Goal: Information Seeking & Learning: Learn about a topic

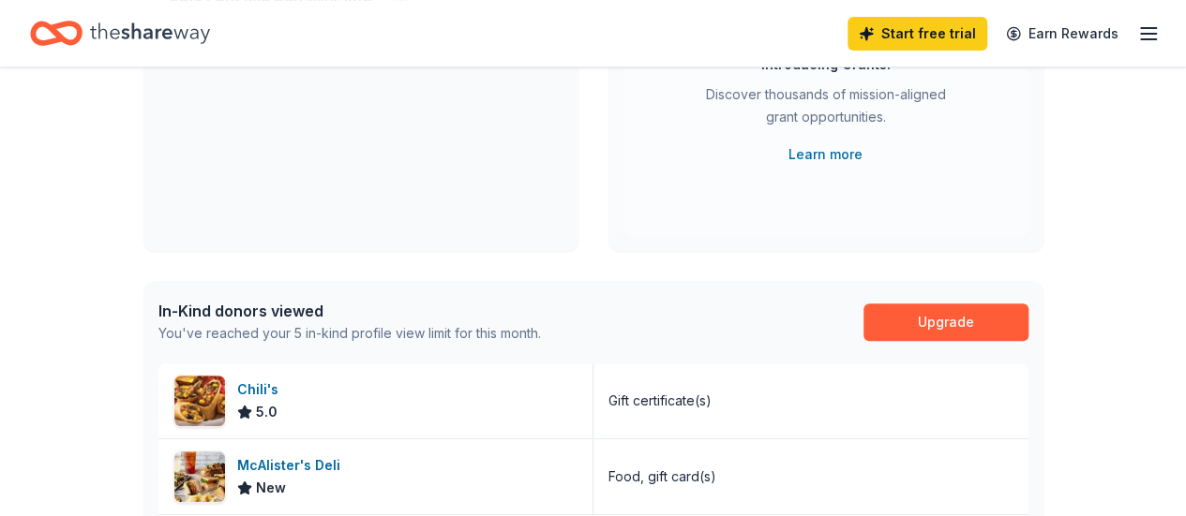
scroll to position [469, 0]
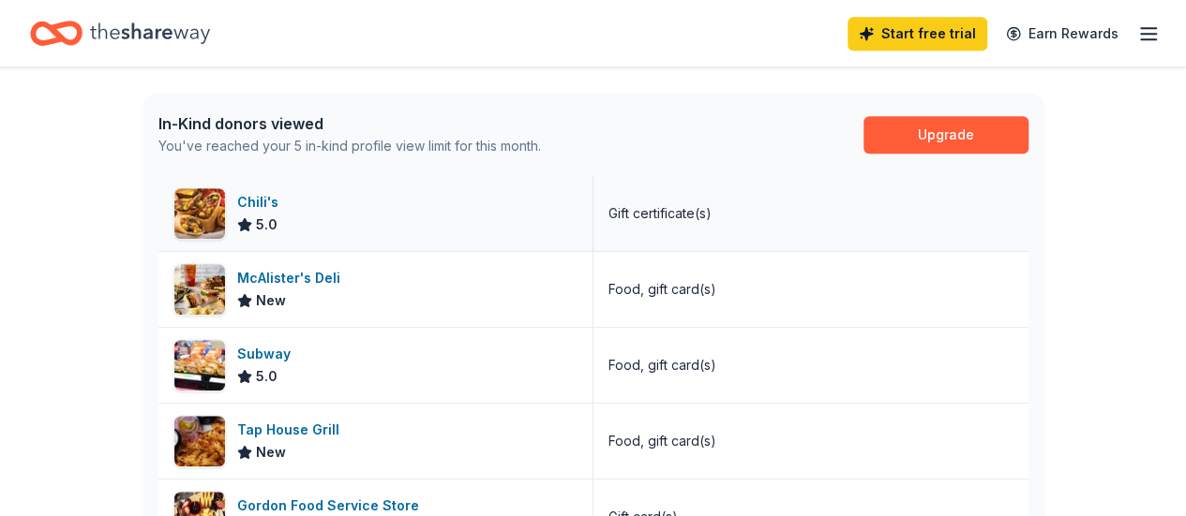
click at [243, 208] on div "Chili's" at bounding box center [261, 202] width 49 height 22
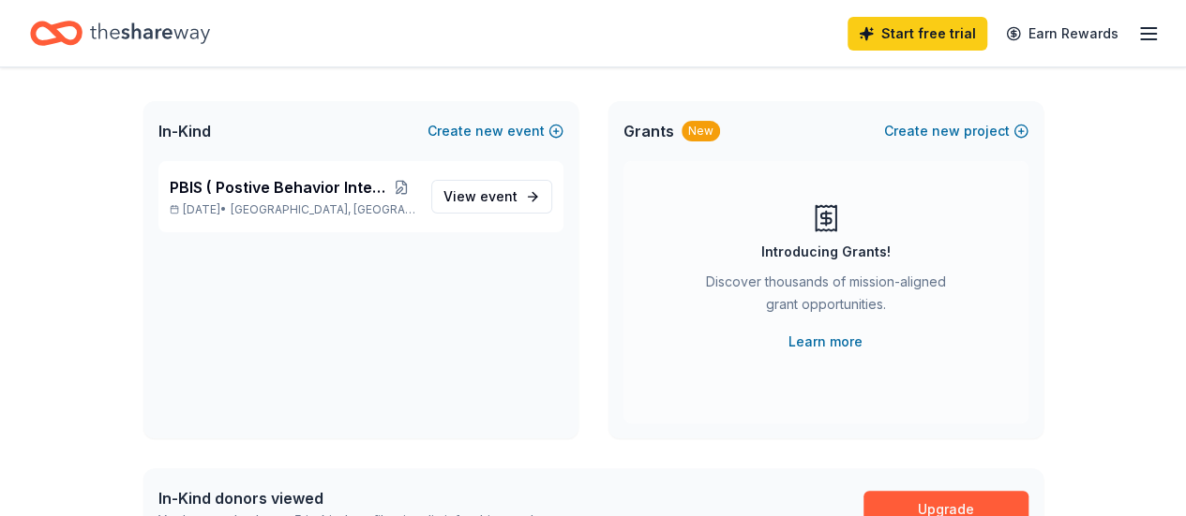
scroll to position [0, 0]
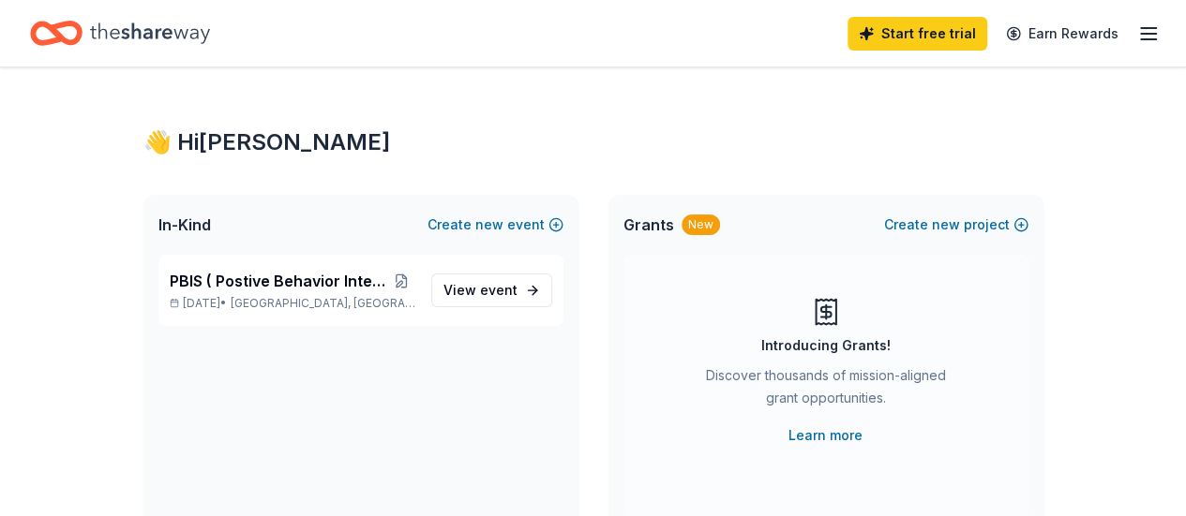
click at [194, 35] on icon "Home" at bounding box center [150, 32] width 120 height 21
click at [165, 223] on span "In-Kind" at bounding box center [184, 225] width 52 height 22
click at [184, 220] on span "In-Kind" at bounding box center [184, 225] width 52 height 22
click at [177, 35] on icon "Home" at bounding box center [150, 32] width 120 height 21
click at [1138, 30] on icon "button" at bounding box center [1148, 33] width 22 height 22
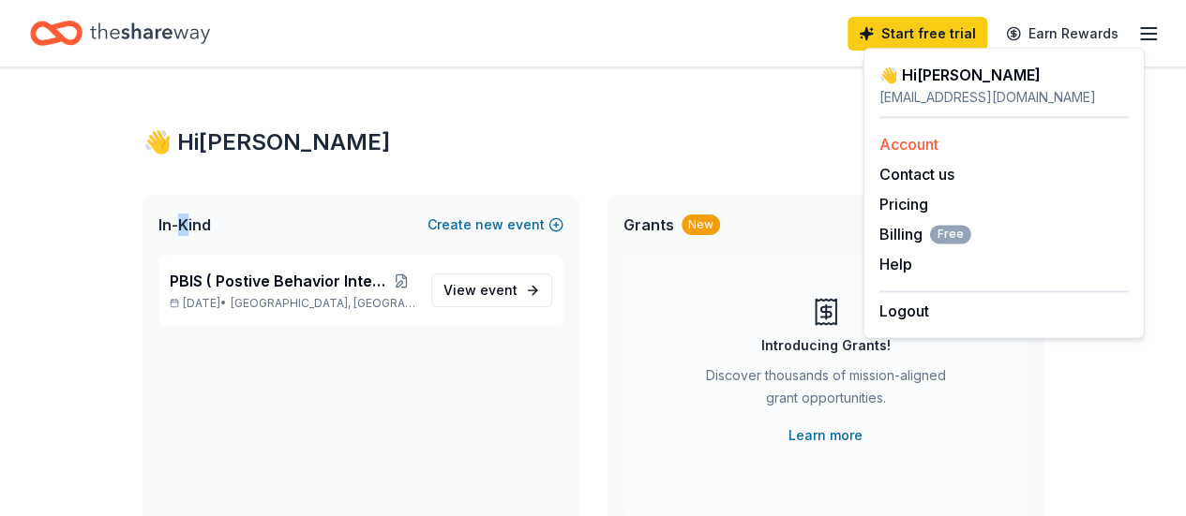
click at [922, 139] on link "Account" at bounding box center [908, 144] width 59 height 19
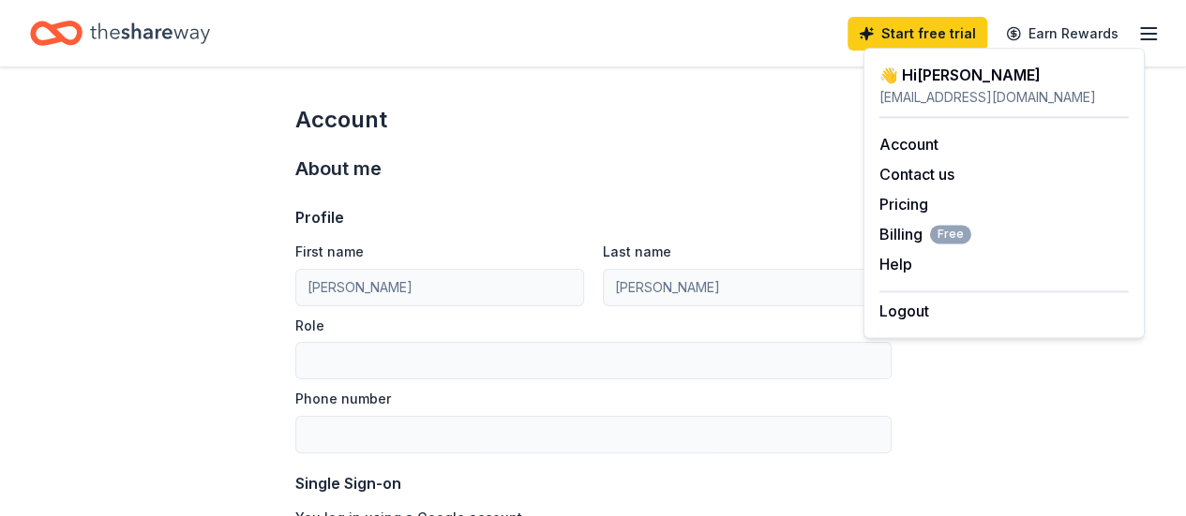
click at [141, 33] on icon "Home" at bounding box center [150, 32] width 120 height 21
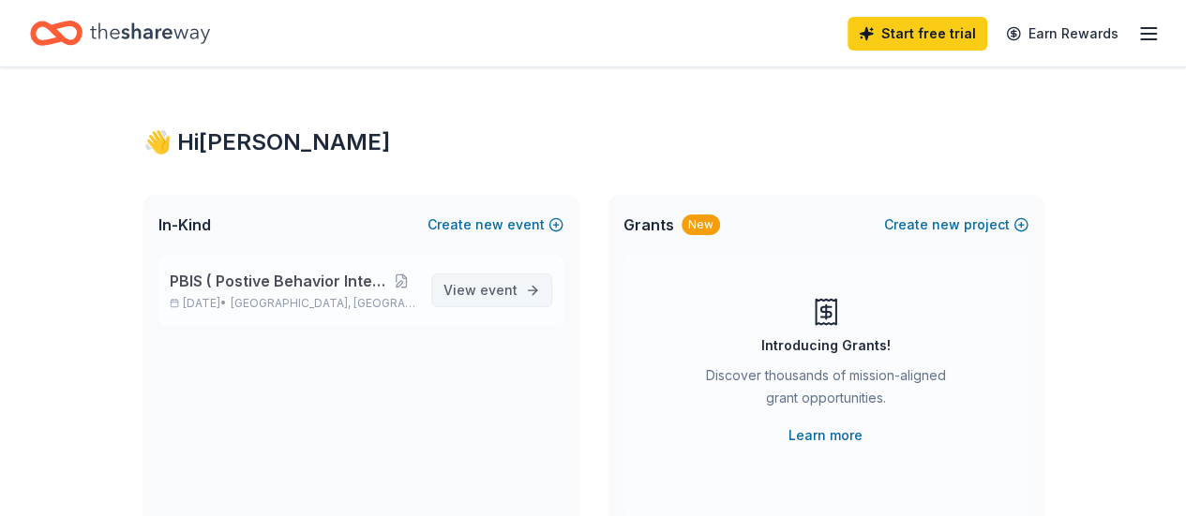
click at [536, 292] on link "View event" at bounding box center [491, 291] width 121 height 34
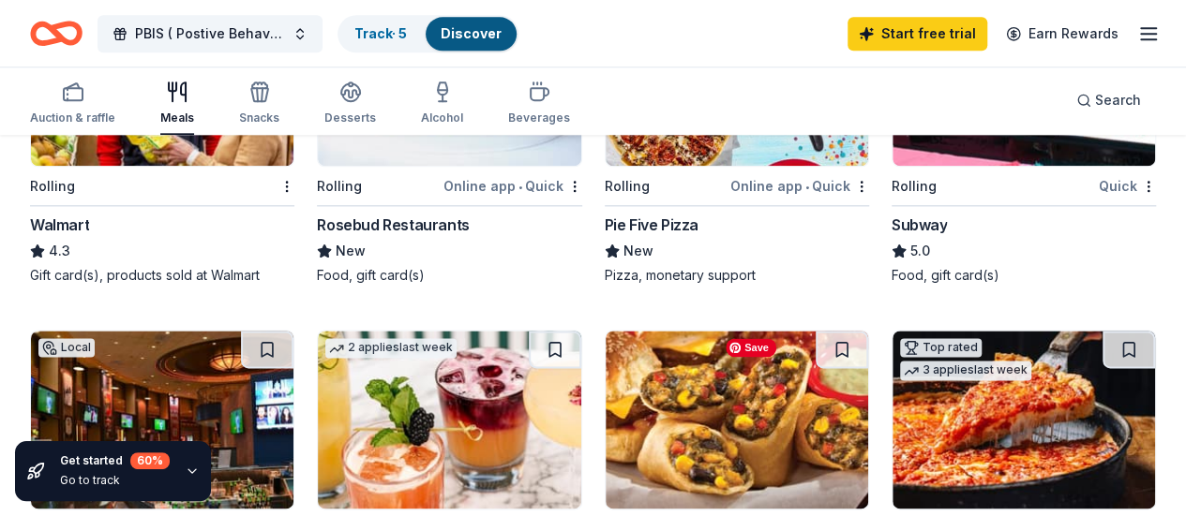
scroll to position [1218, 0]
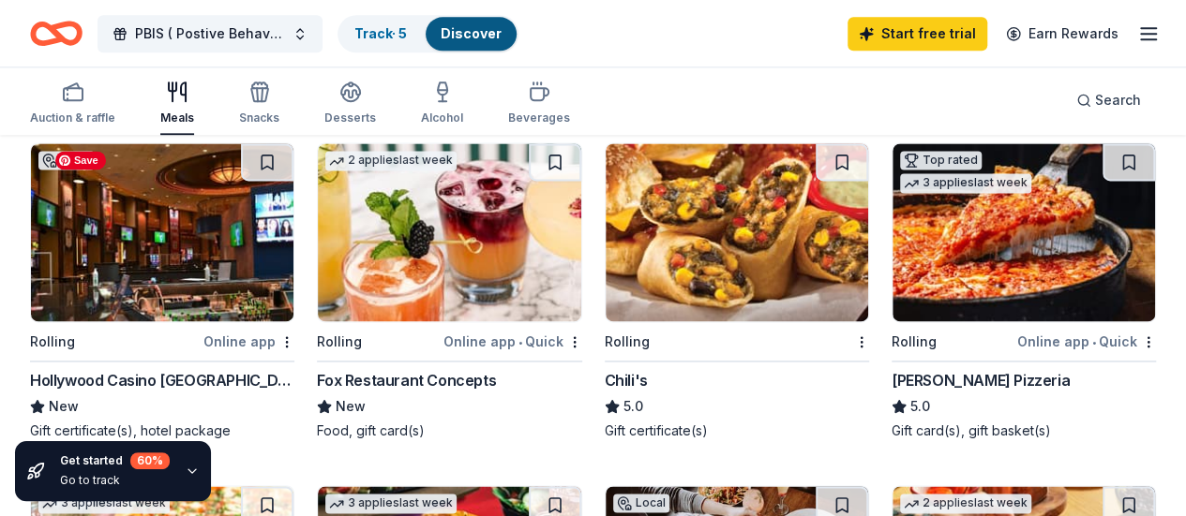
click at [892, 259] on img at bounding box center [1023, 232] width 262 height 178
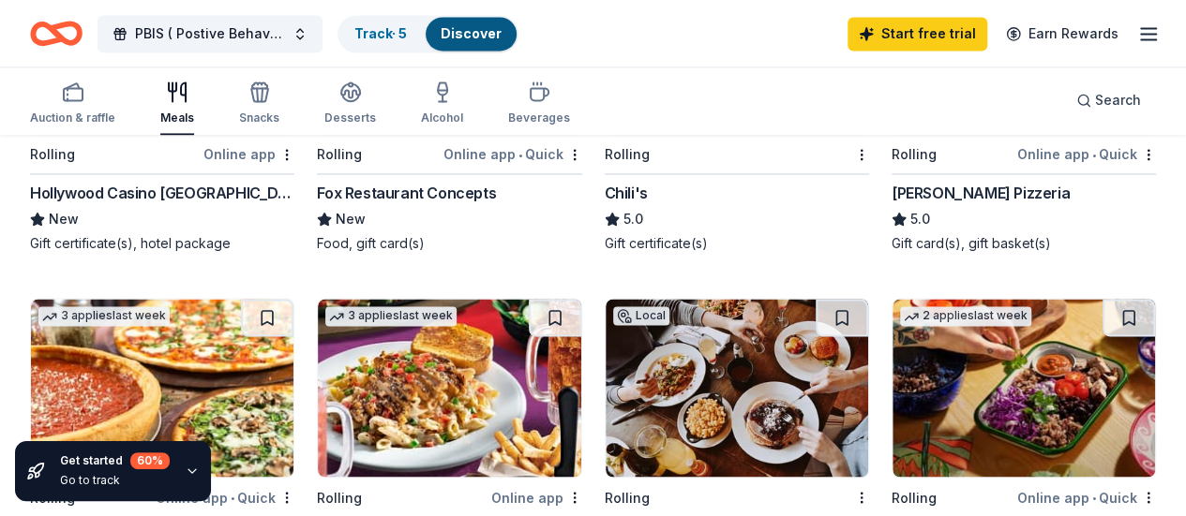
scroll to position [1312, 0]
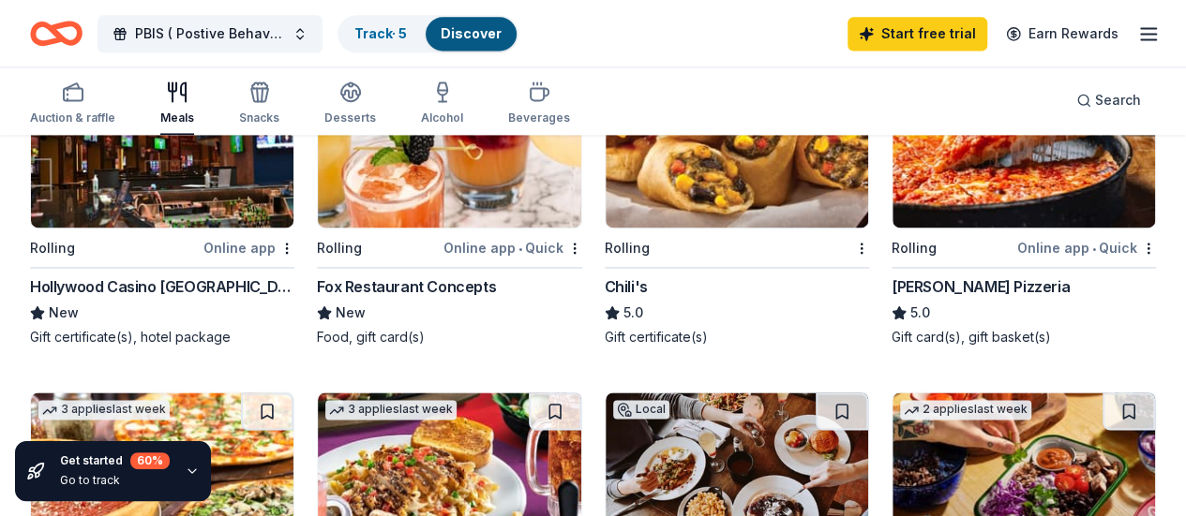
click at [1017, 241] on div "Online app • Quick" at bounding box center [1086, 247] width 139 height 23
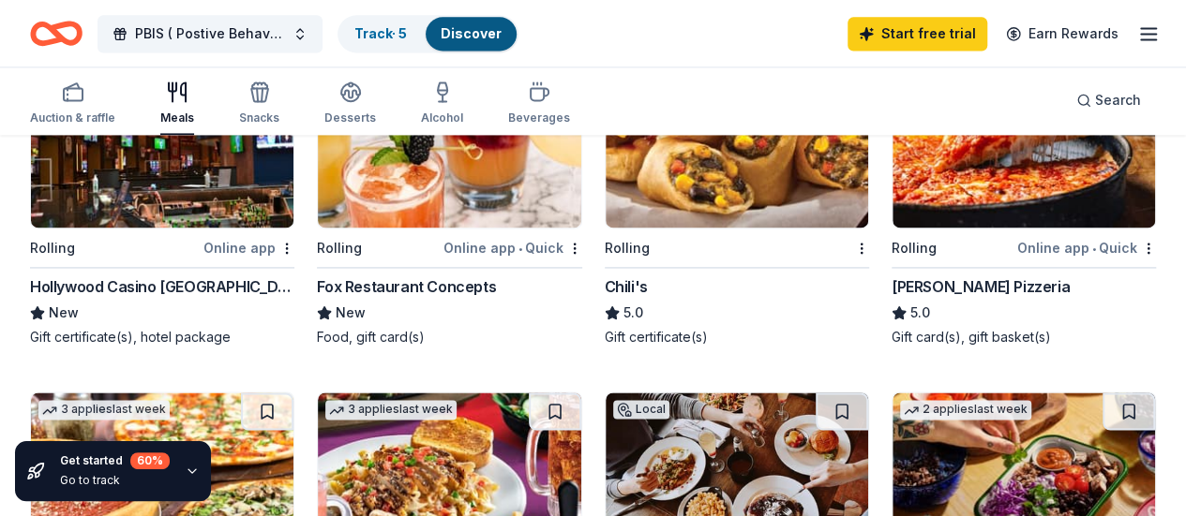
click at [1017, 239] on div "Online app • Quick" at bounding box center [1086, 247] width 139 height 23
click at [1137, 37] on icon "button" at bounding box center [1148, 33] width 22 height 22
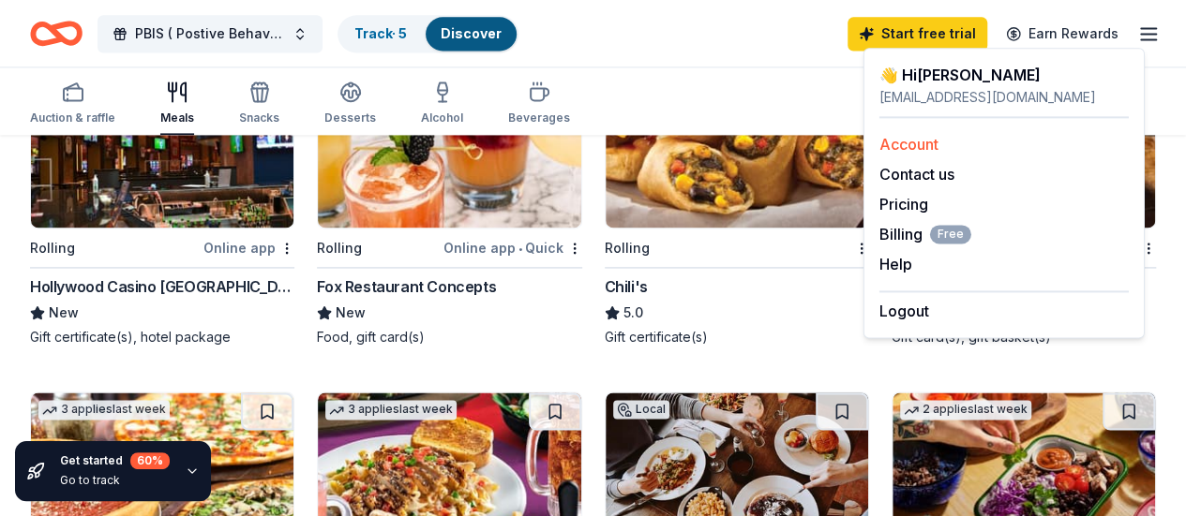
click at [922, 145] on link "Account" at bounding box center [908, 144] width 59 height 19
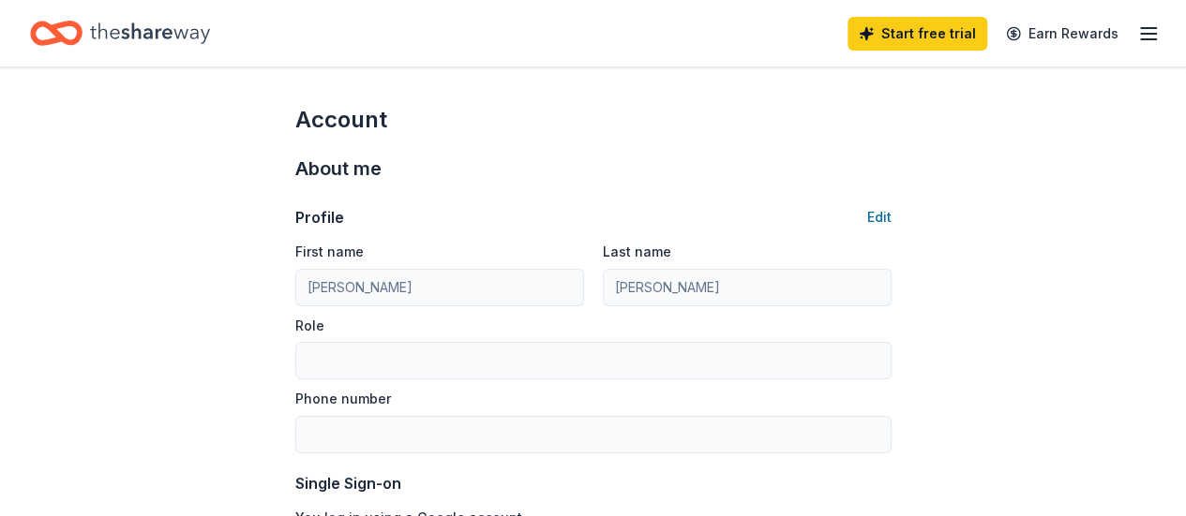
click at [1143, 26] on div "Start free trial Earn Rewards" at bounding box center [593, 33] width 1186 height 67
click at [1138, 31] on icon "button" at bounding box center [1148, 33] width 22 height 22
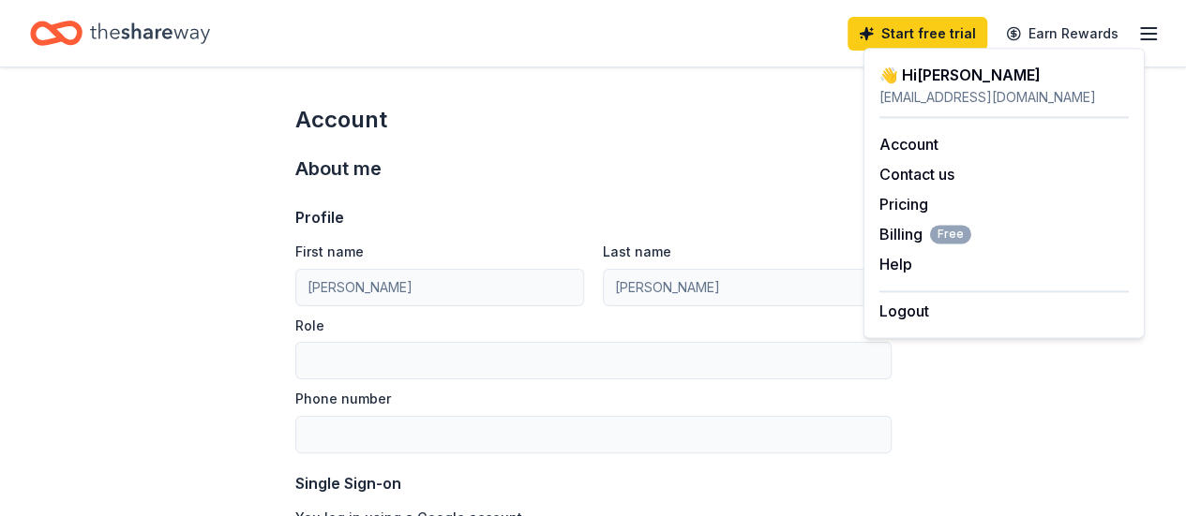
scroll to position [1312, 0]
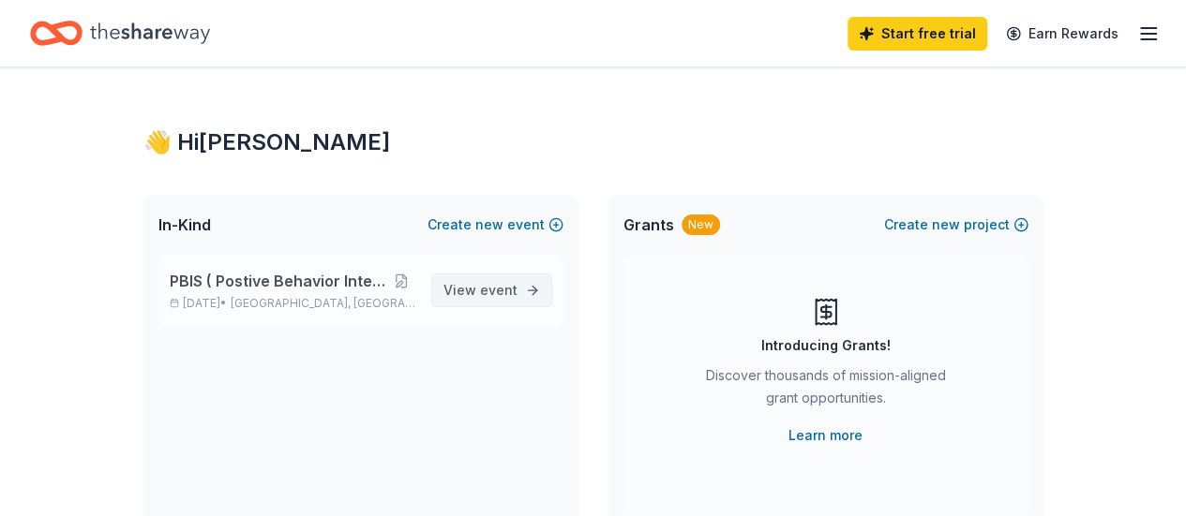
click at [521, 288] on link "View event" at bounding box center [491, 291] width 121 height 34
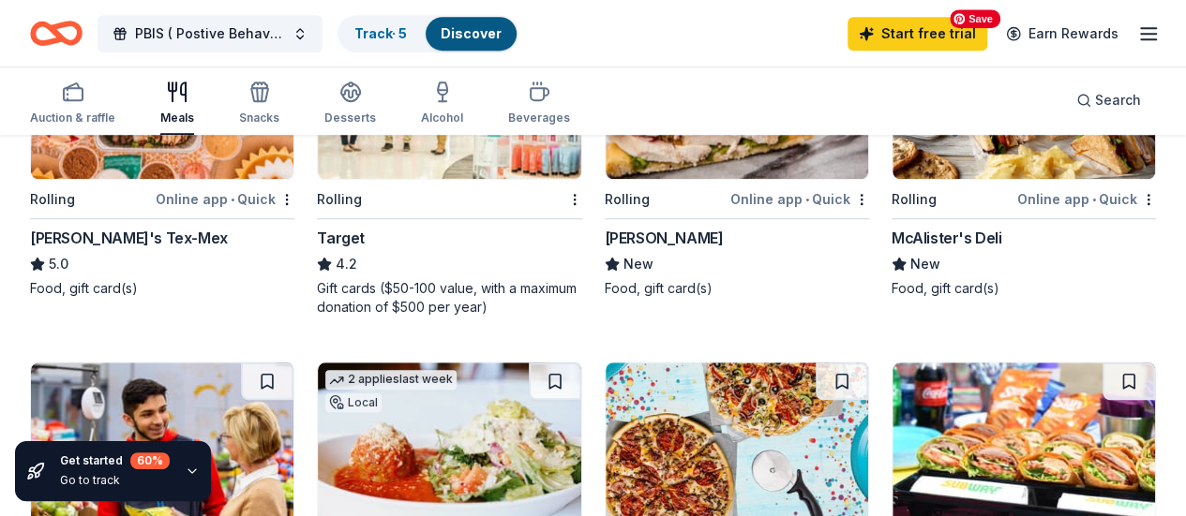
scroll to position [281, 0]
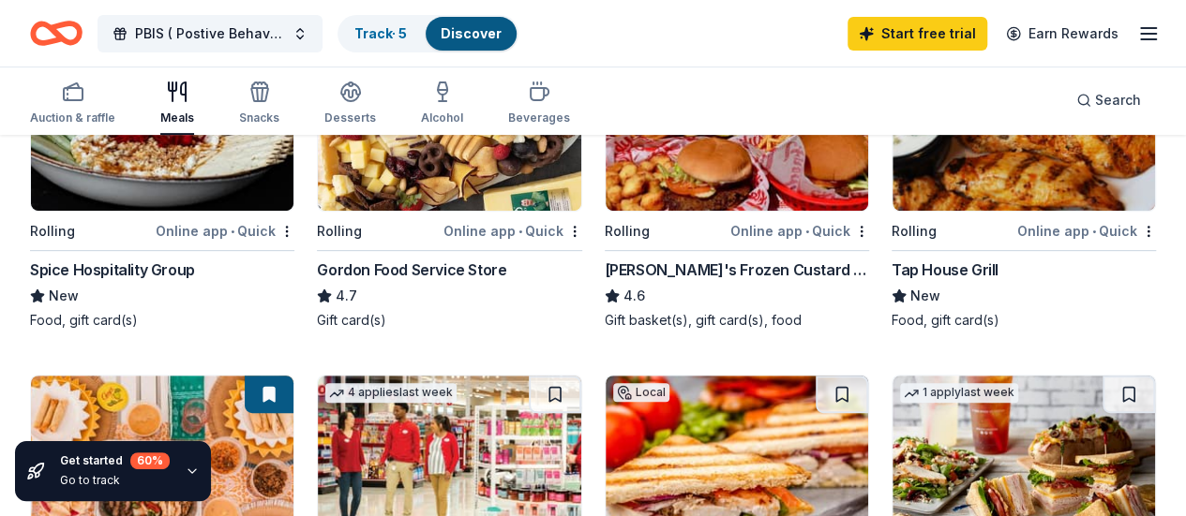
click at [1141, 39] on line "button" at bounding box center [1148, 39] width 15 height 0
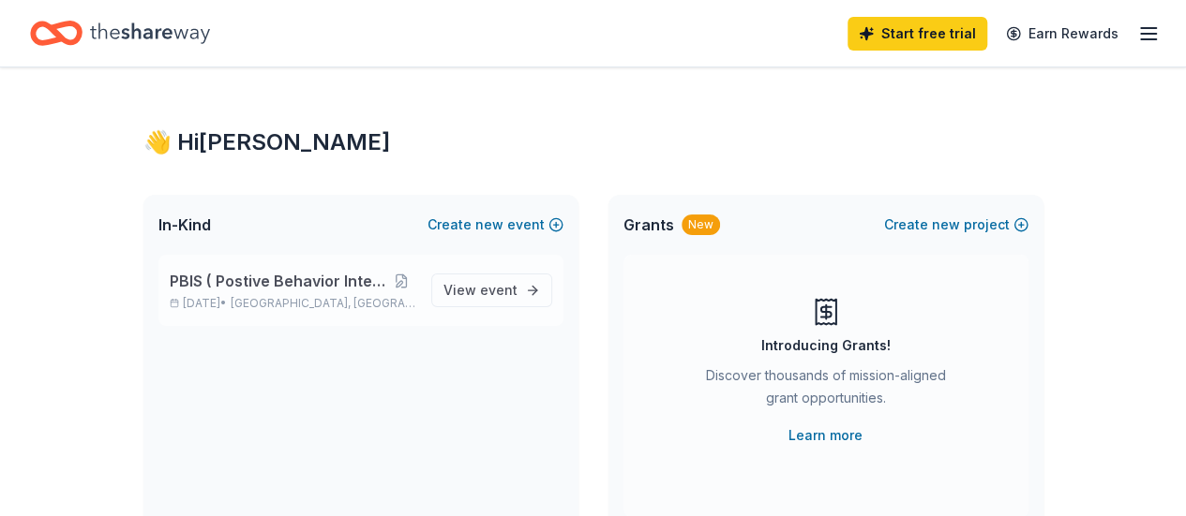
click at [350, 278] on span "PBIS ( Postive Behavior Interventions)" at bounding box center [278, 281] width 217 height 22
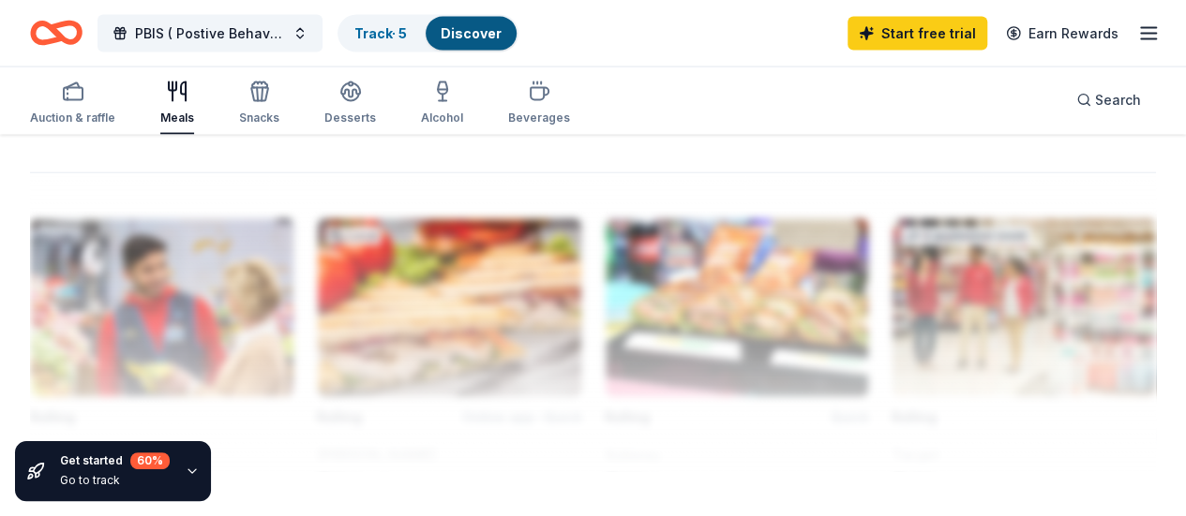
scroll to position [1312, 0]
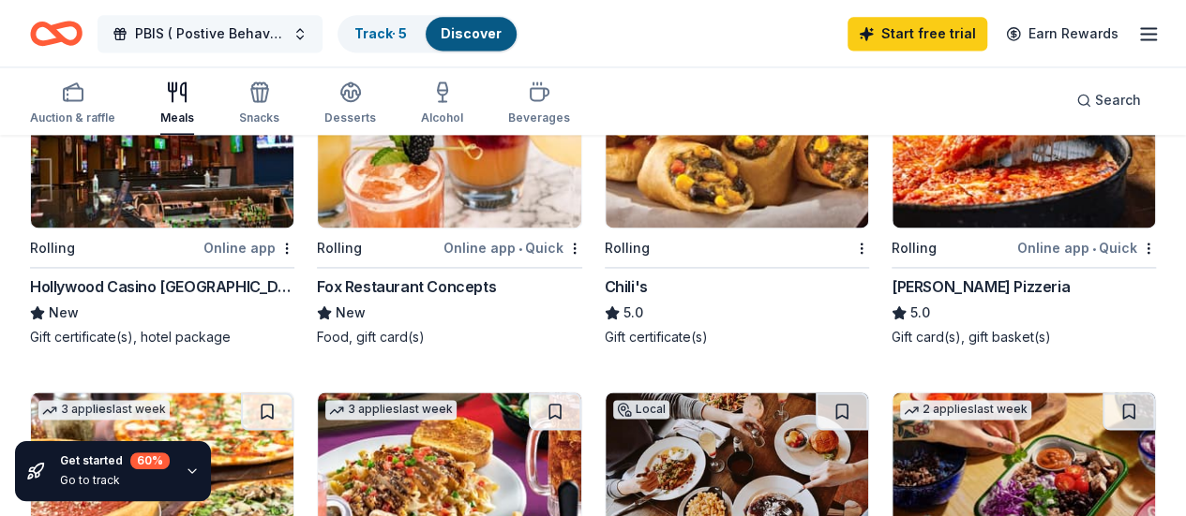
click at [276, 37] on span "PBIS ( Postive Behavior Interventions)" at bounding box center [210, 33] width 150 height 22
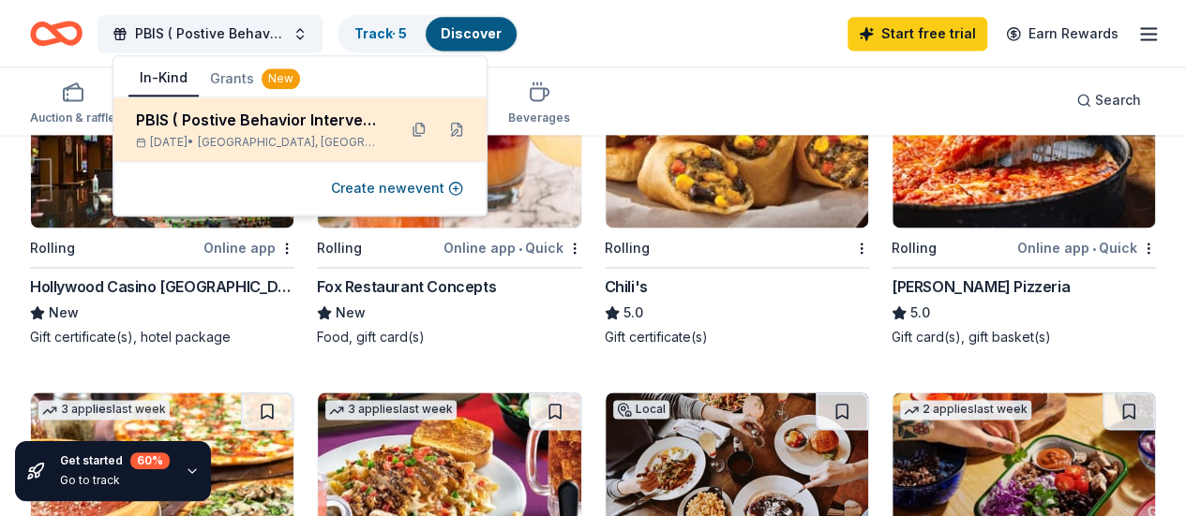
click at [273, 118] on div "PBIS ( Postive Behavior Interventions)" at bounding box center [259, 120] width 246 height 22
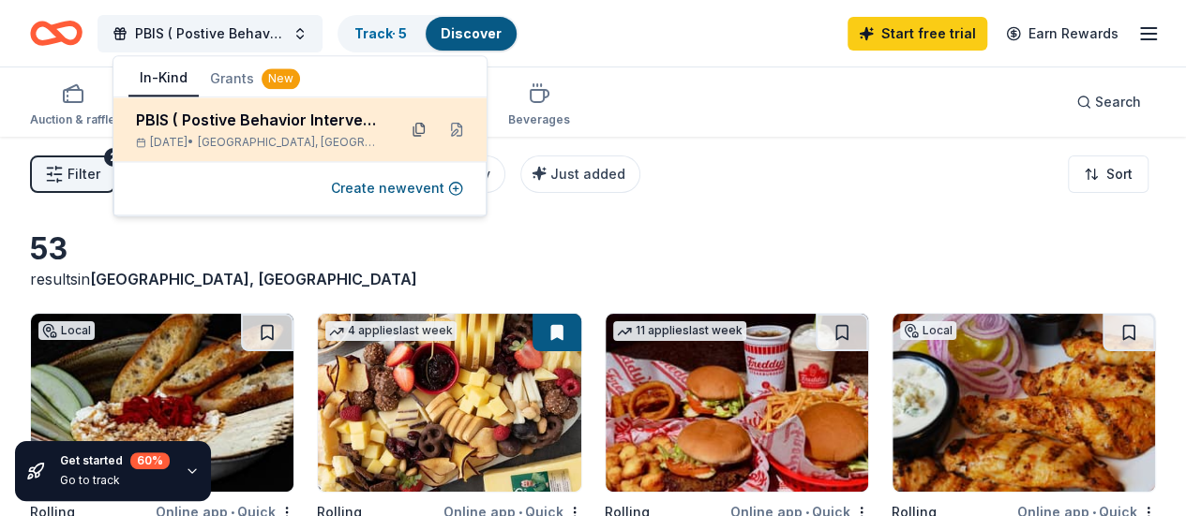
click at [417, 131] on button at bounding box center [419, 129] width 30 height 30
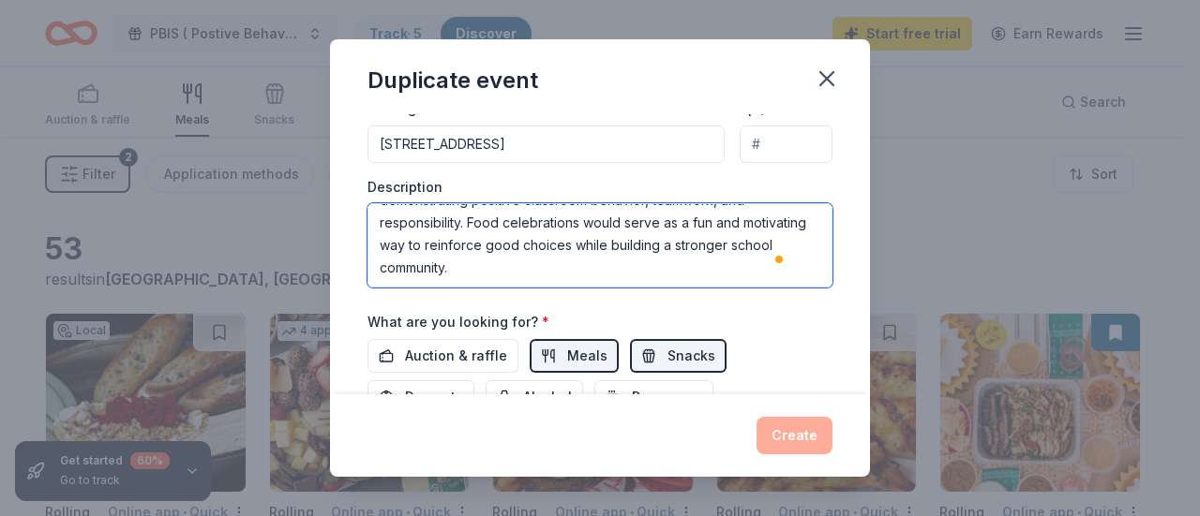
scroll to position [562, 0]
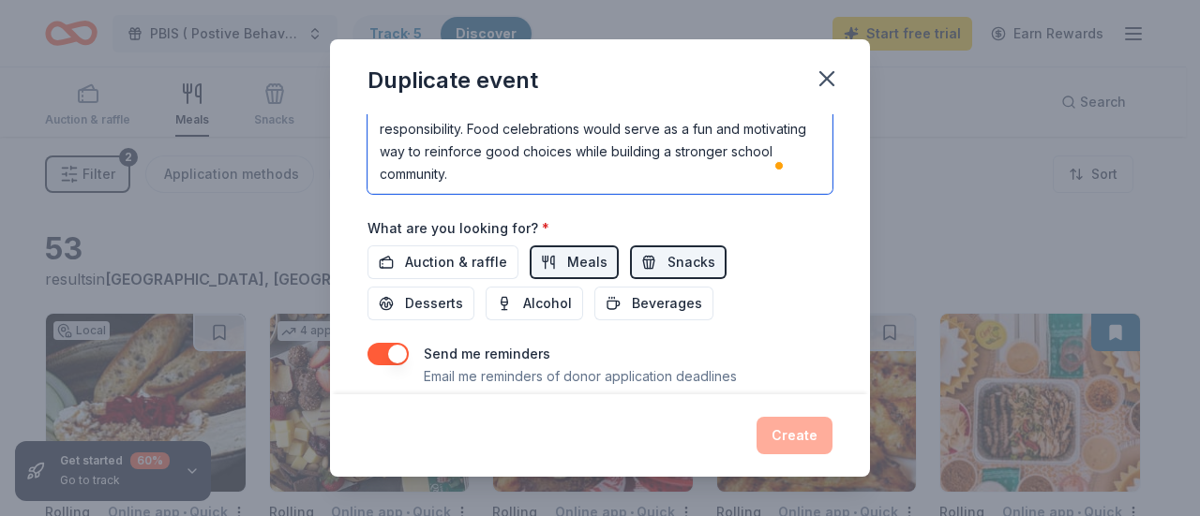
drag, startPoint x: 379, startPoint y: 223, endPoint x: 711, endPoint y: 165, distance: 337.7
click at [711, 165] on textarea "At Kingston Elementary School, we are committed to supporting Positive Behavior…" at bounding box center [599, 152] width 465 height 84
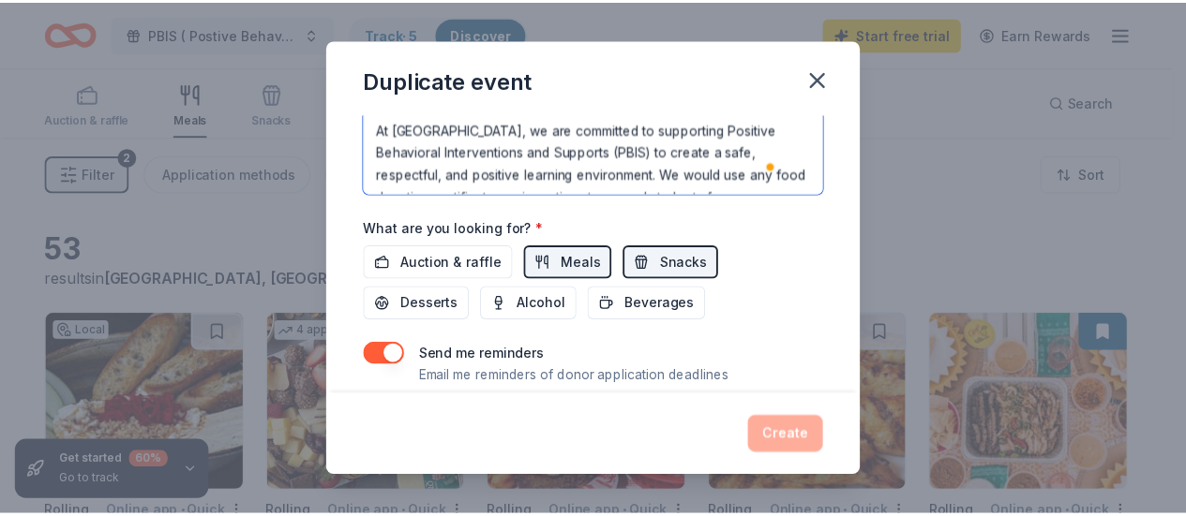
scroll to position [94, 0]
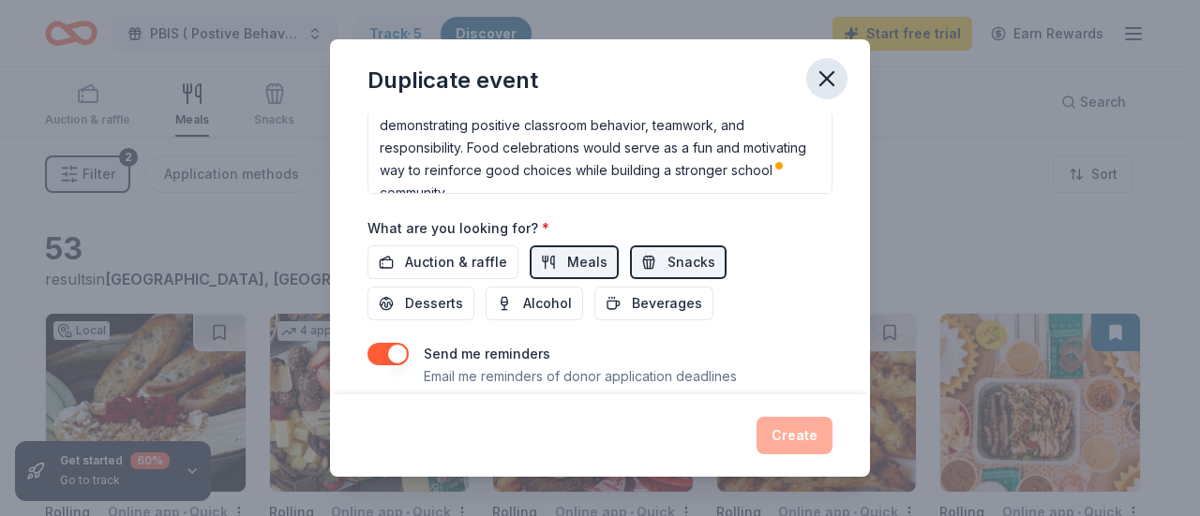
click at [819, 78] on icon "button" at bounding box center [826, 79] width 26 height 26
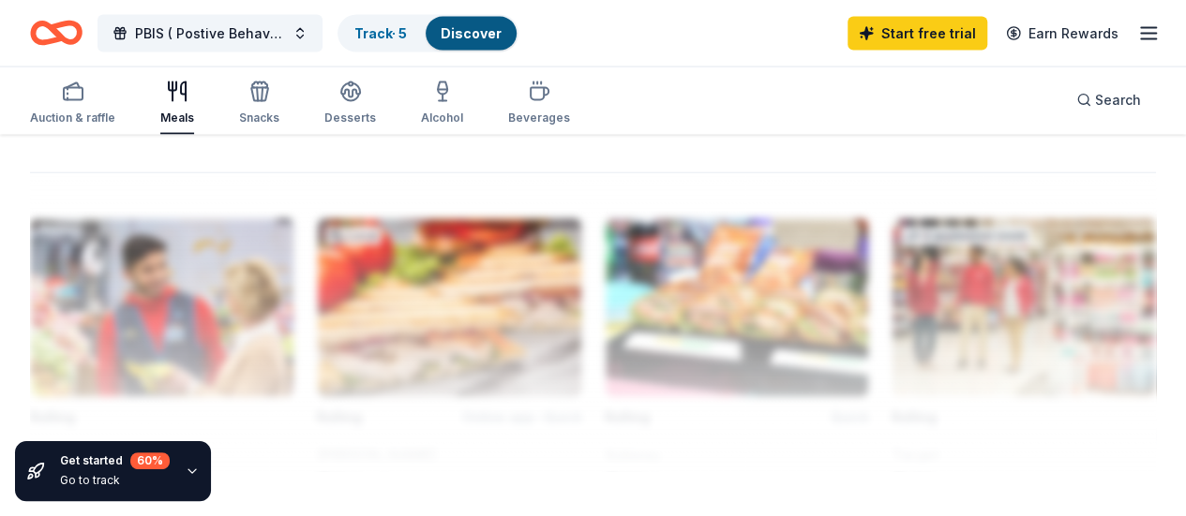
scroll to position [1956, 0]
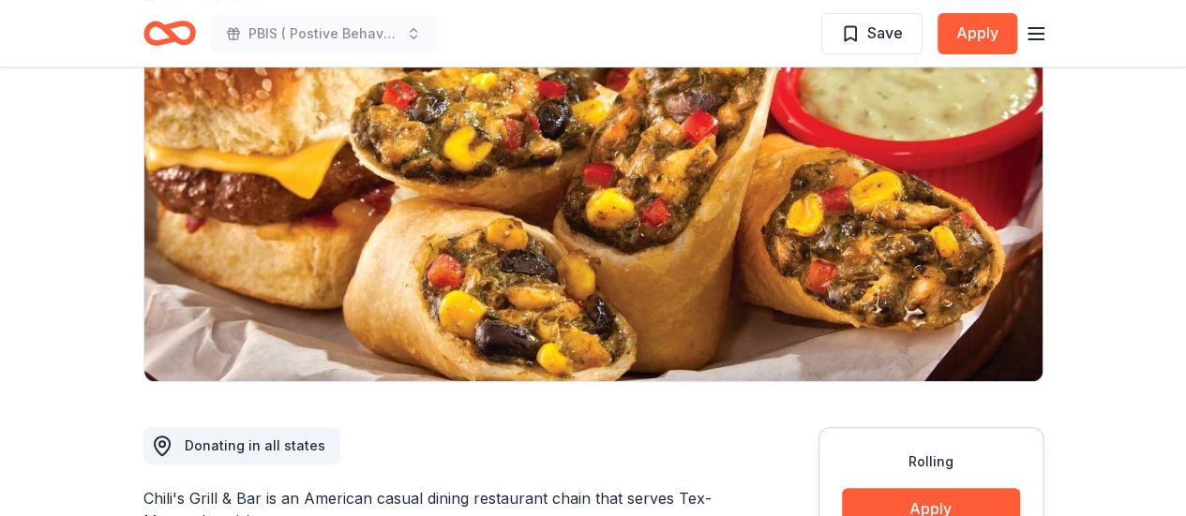
scroll to position [562, 0]
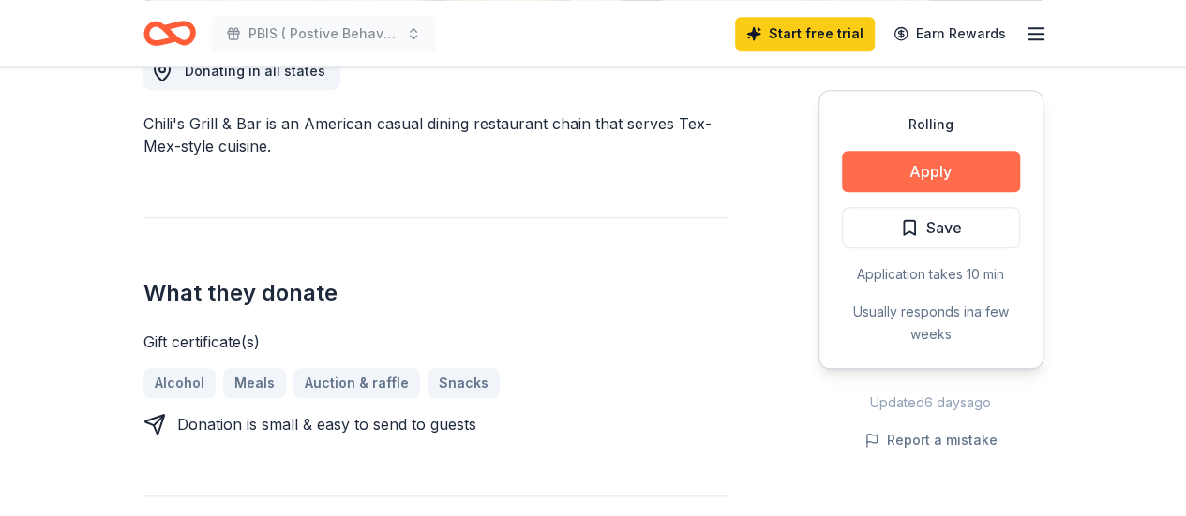
click at [919, 160] on button "Apply" at bounding box center [931, 171] width 178 height 41
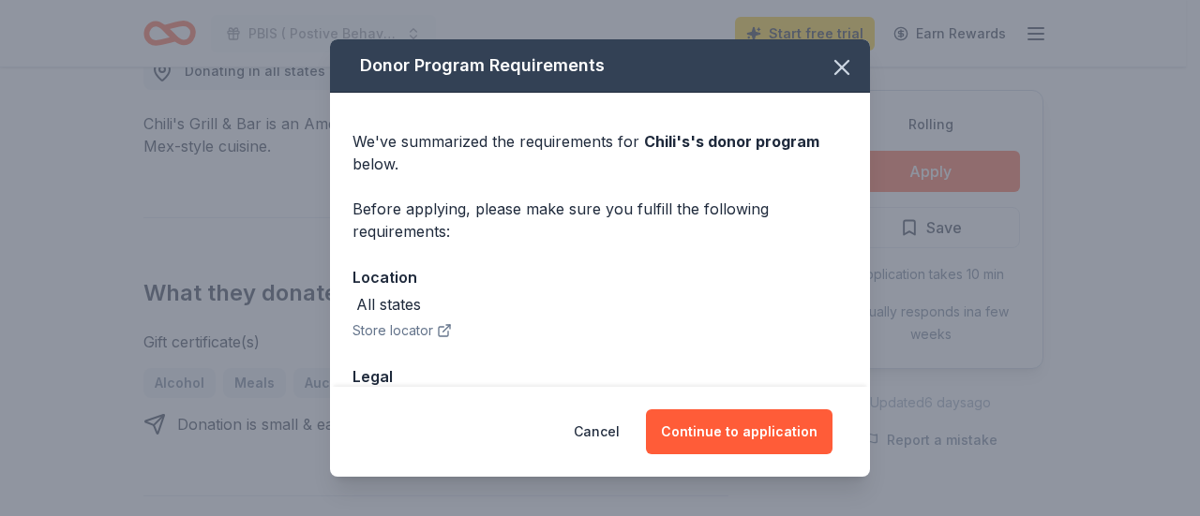
click at [412, 308] on div "All states" at bounding box center [388, 304] width 65 height 22
click at [432, 335] on button "Store locator" at bounding box center [401, 331] width 99 height 22
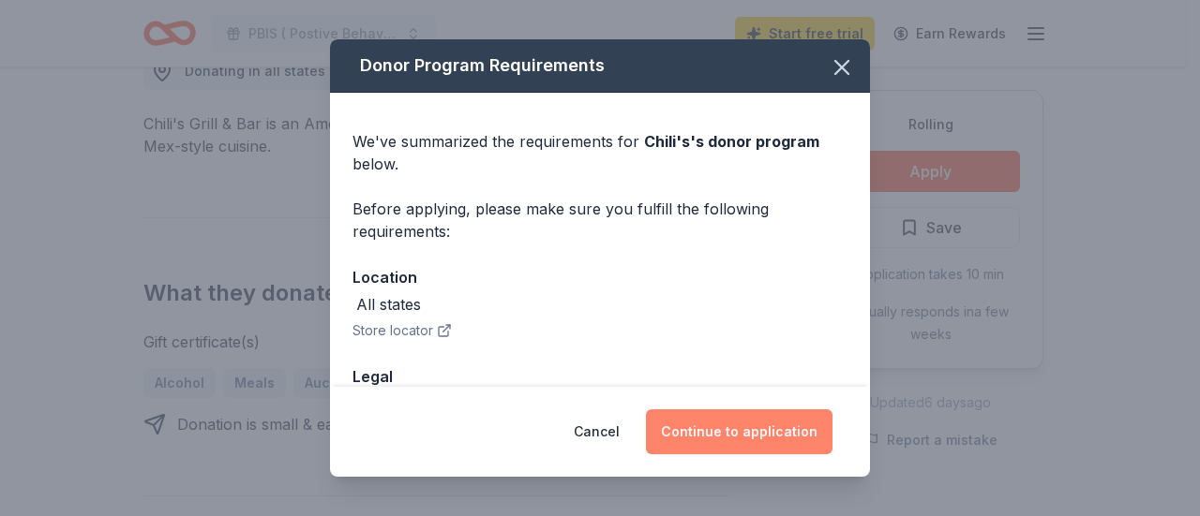
click at [729, 436] on button "Continue to application" at bounding box center [739, 432] width 187 height 45
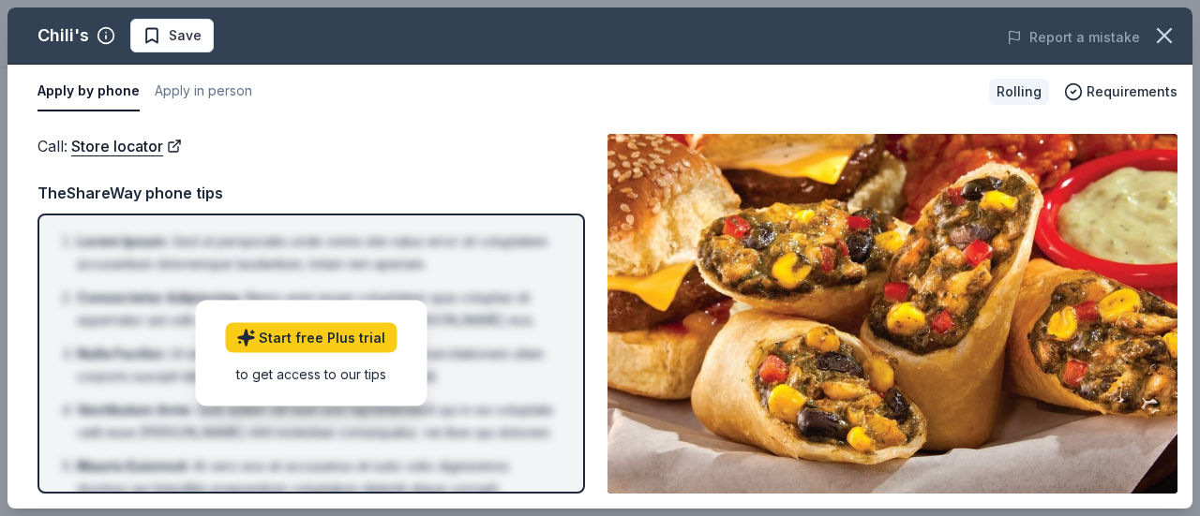
click at [1185, 101] on div "Apply by phone Apply in person Rolling Requirements" at bounding box center [599, 92] width 1185 height 54
click at [191, 91] on button "Apply in person" at bounding box center [203, 91] width 97 height 39
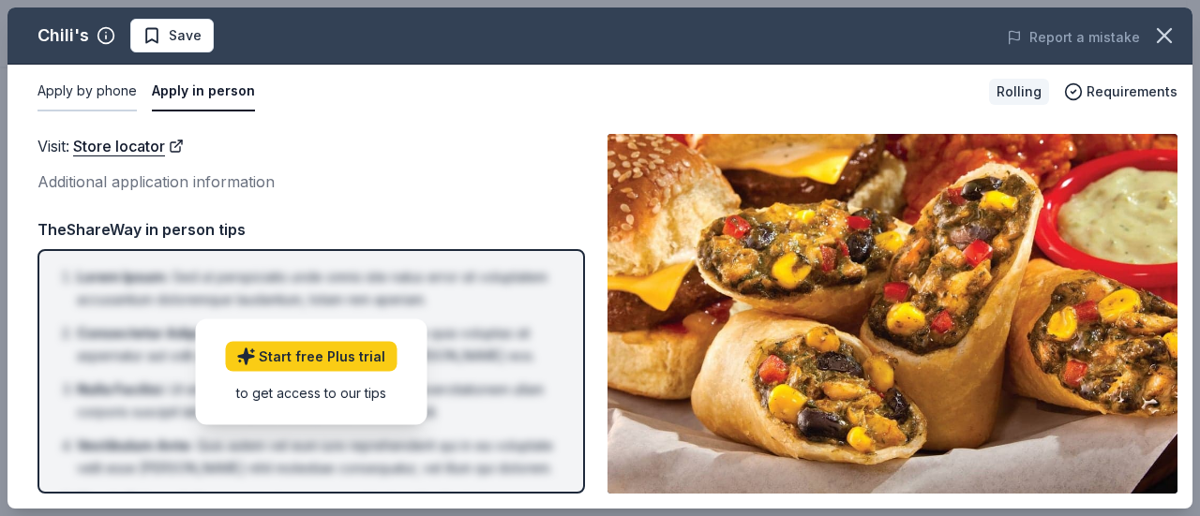
click at [97, 85] on button "Apply by phone" at bounding box center [86, 91] width 99 height 39
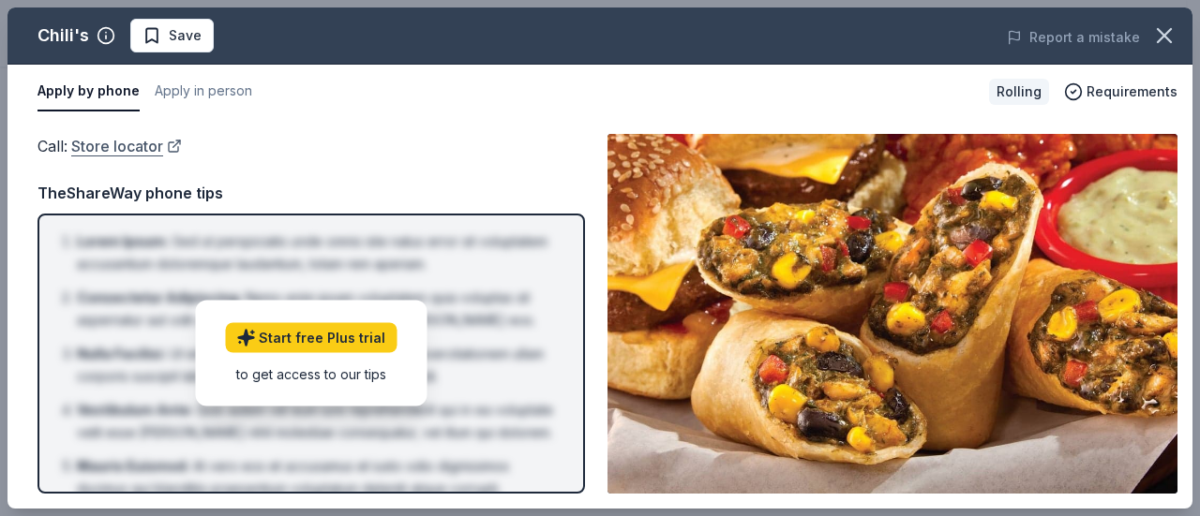
click at [117, 136] on link "Store locator" at bounding box center [126, 146] width 111 height 24
click at [1170, 22] on button "button" at bounding box center [1163, 35] width 41 height 41
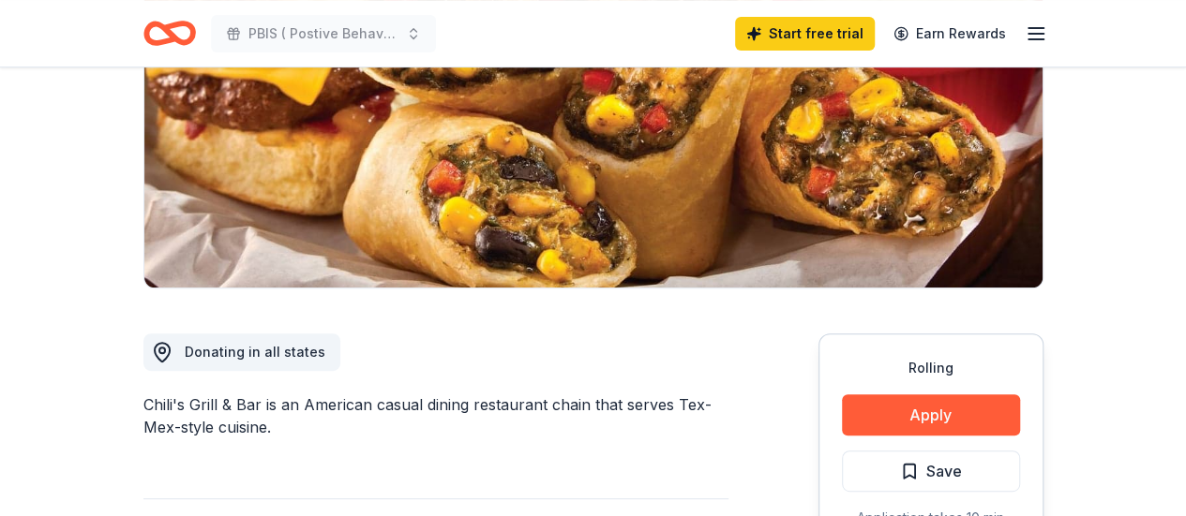
scroll to position [0, 0]
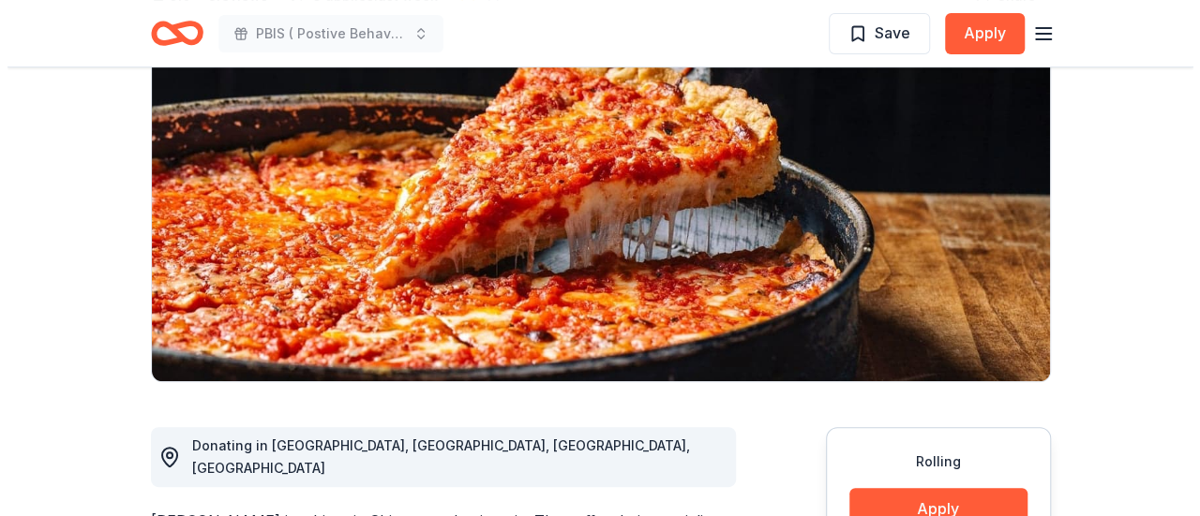
scroll to position [375, 0]
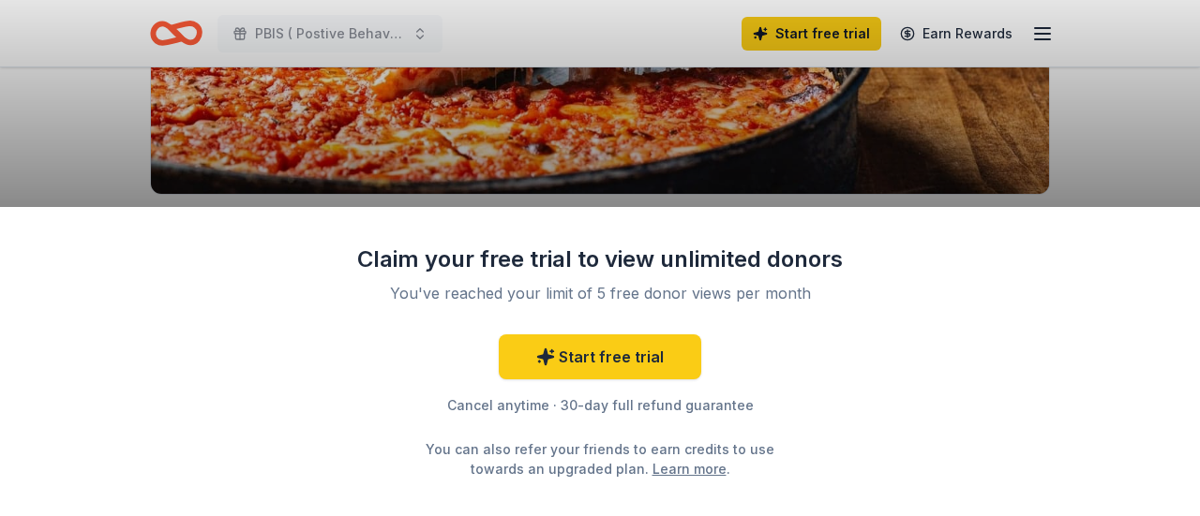
click at [1134, 154] on div "Claim your free trial to view unlimited donors You've reached your limit of 5 f…" at bounding box center [600, 258] width 1200 height 516
click at [694, 152] on div "Claim your free trial to view unlimited donors You've reached your limit of 5 f…" at bounding box center [600, 258] width 1200 height 516
click at [832, 160] on div "Claim your free trial to view unlimited donors You've reached your limit of 5 f…" at bounding box center [600, 258] width 1200 height 516
click at [837, 160] on div "Claim your free trial to view unlimited donors You've reached your limit of 5 f…" at bounding box center [600, 258] width 1200 height 516
click at [1044, 33] on div "Claim your free trial to view unlimited donors You've reached your limit of 5 f…" at bounding box center [600, 258] width 1200 height 516
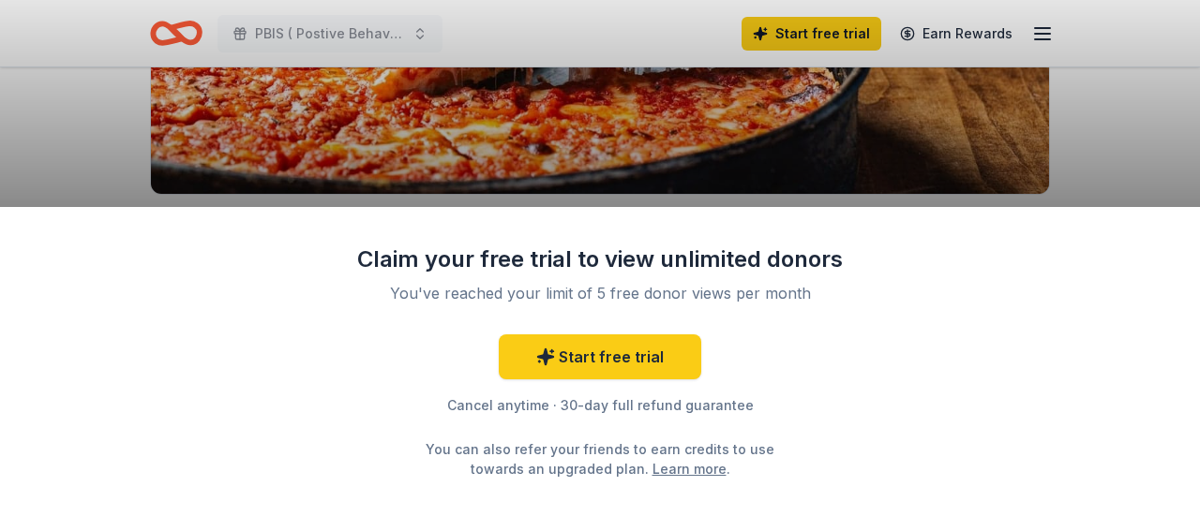
click at [1083, 115] on div "Claim your free trial to view unlimited donors You've reached your limit of 5 f…" at bounding box center [600, 258] width 1200 height 516
click at [1085, 152] on div "Claim your free trial to view unlimited donors You've reached your limit of 5 f…" at bounding box center [600, 258] width 1200 height 516
click at [960, 151] on div "Claim your free trial to view unlimited donors You've reached your limit of 5 f…" at bounding box center [600, 258] width 1200 height 516
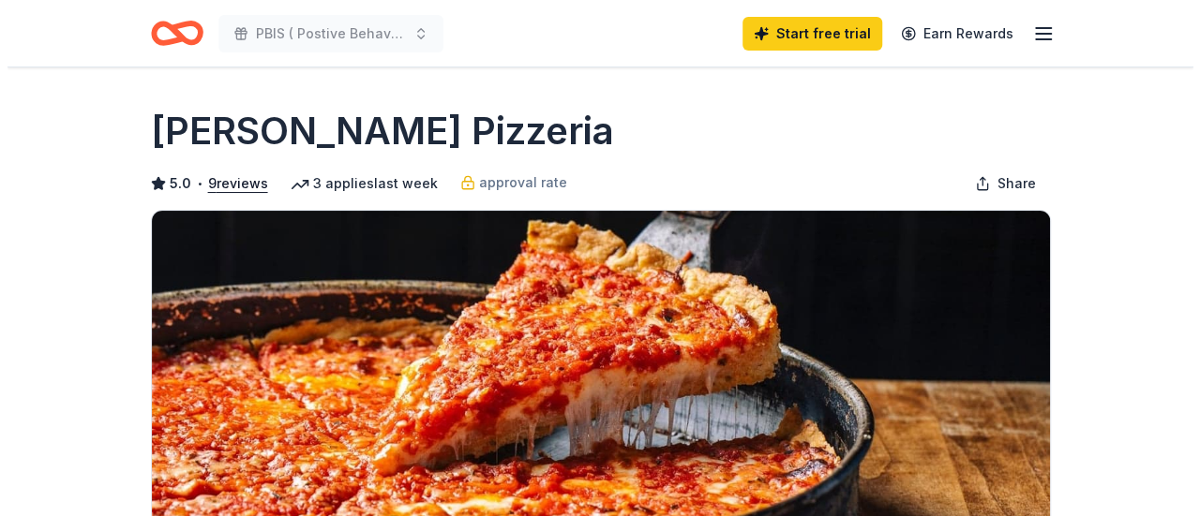
scroll to position [281, 0]
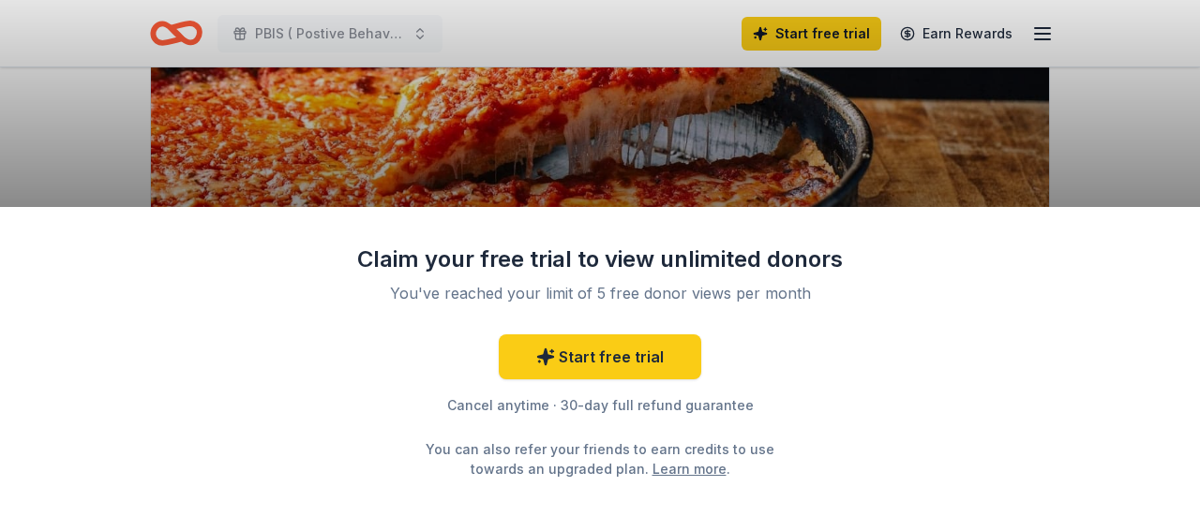
click at [978, 404] on div "Claim your free trial to view unlimited donors You've reached your limit of 5 f…" at bounding box center [600, 361] width 1200 height 309
click at [821, 123] on div "Claim your free trial to view unlimited donors You've reached your limit of 5 f…" at bounding box center [600, 258] width 1200 height 516
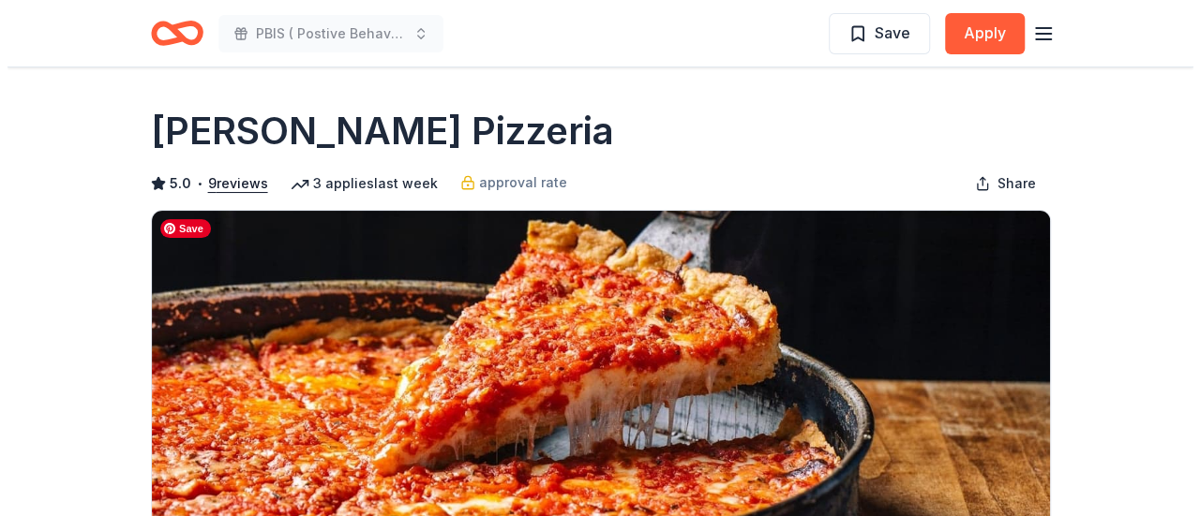
scroll to position [187, 0]
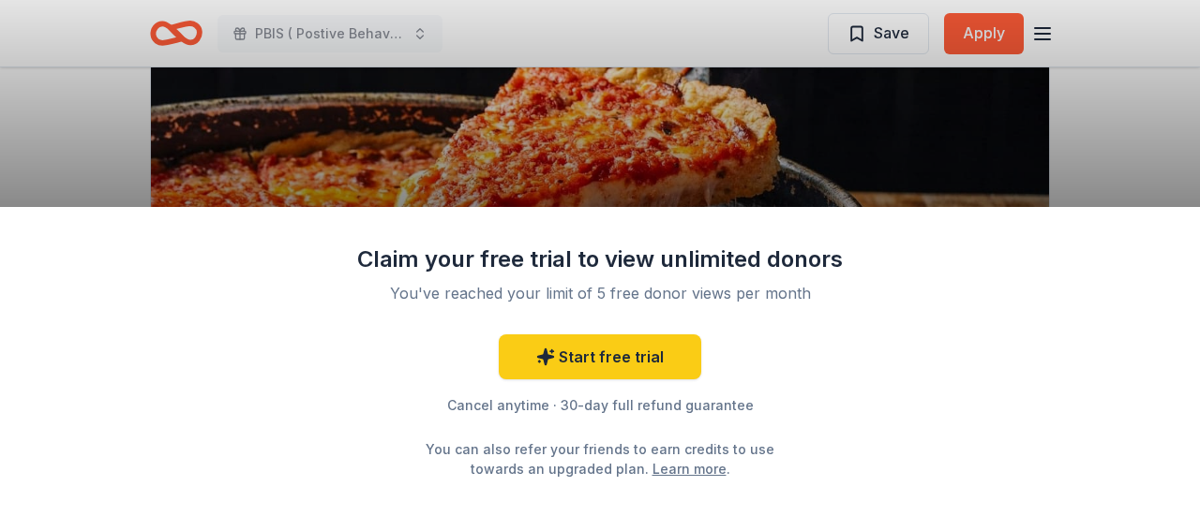
click at [941, 488] on div "Claim your free trial to view unlimited donors You've reached your limit of 5 f…" at bounding box center [600, 361] width 1200 height 309
click at [838, 157] on div "Claim your free trial to view unlimited donors You've reached your limit of 5 f…" at bounding box center [600, 258] width 1200 height 516
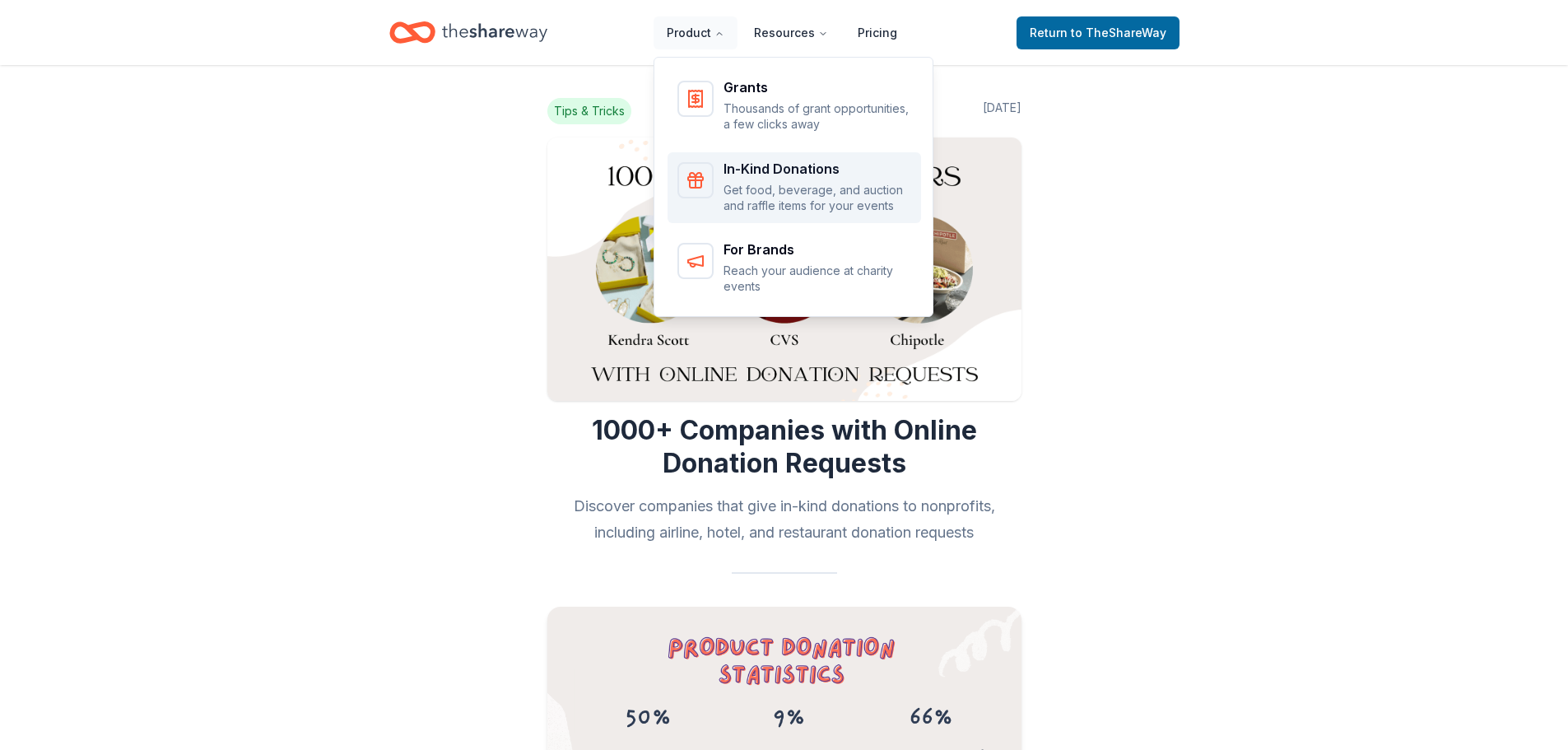
click at [722, 178] on div "In-Kind Donations Get food, beverage, and auction and raffle items for your eve…" at bounding box center [794, 188] width 234 height 52
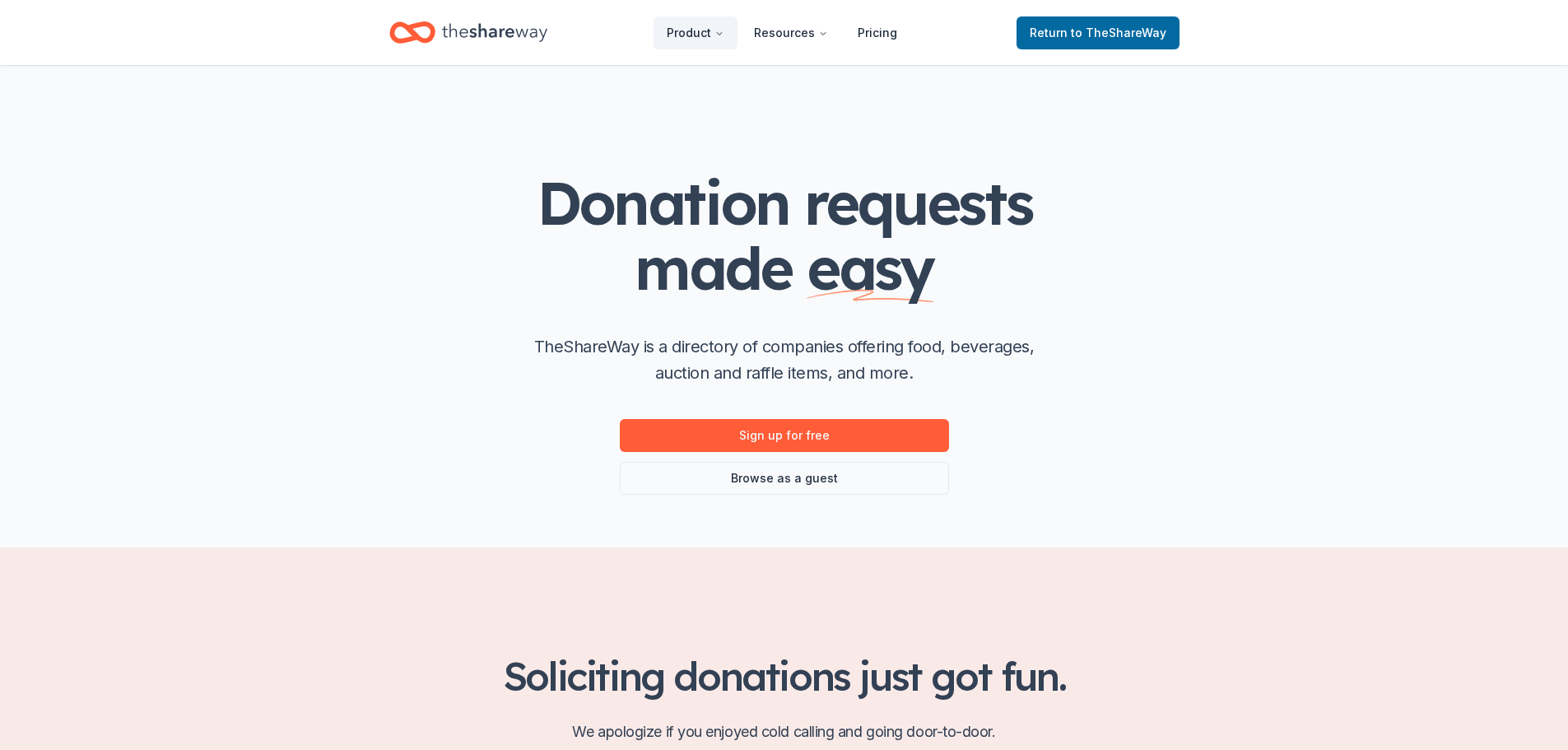
scroll to position [164, 0]
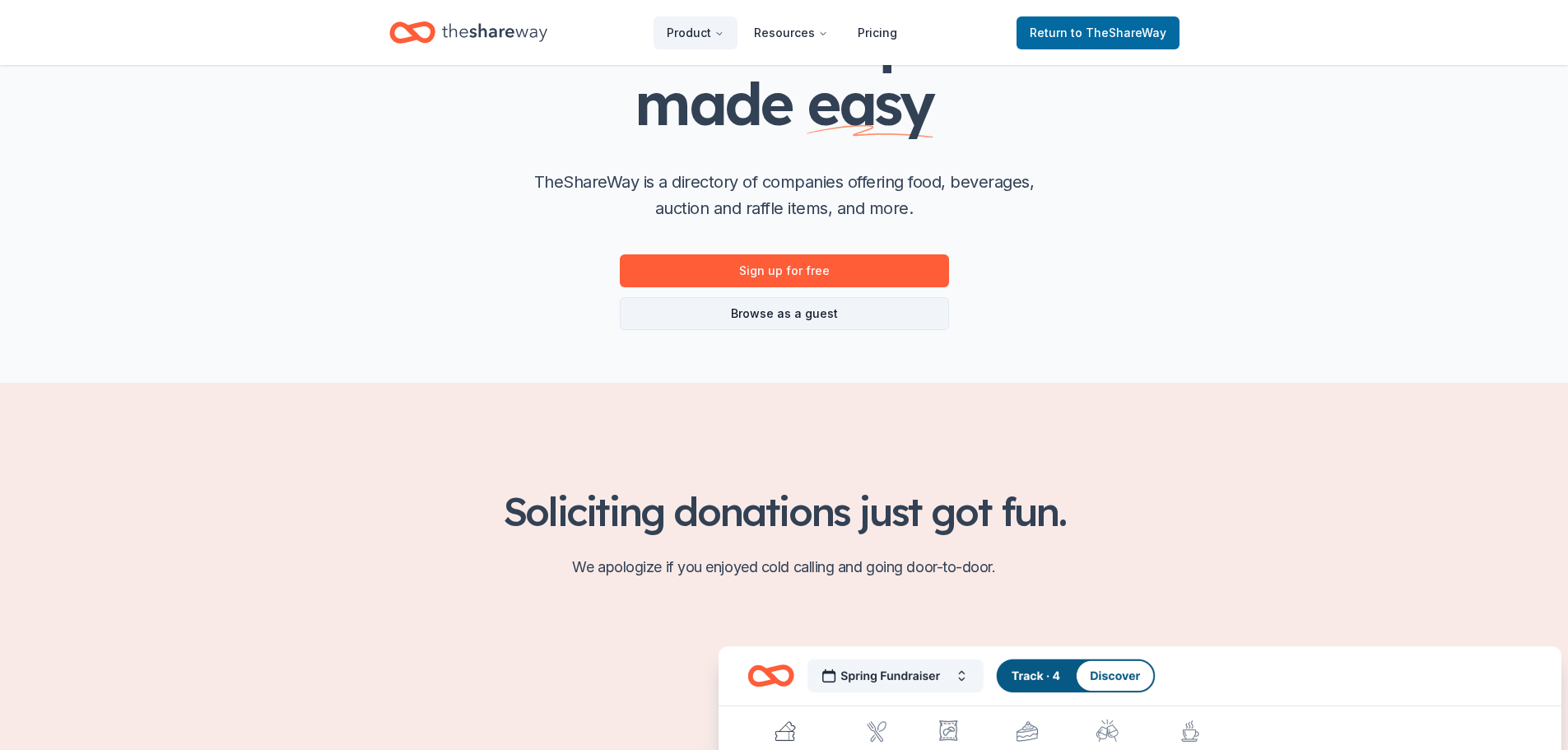
click at [847, 306] on link "Browse as a guest" at bounding box center [784, 313] width 329 height 32
click at [843, 310] on link "Browse as a guest" at bounding box center [784, 313] width 329 height 32
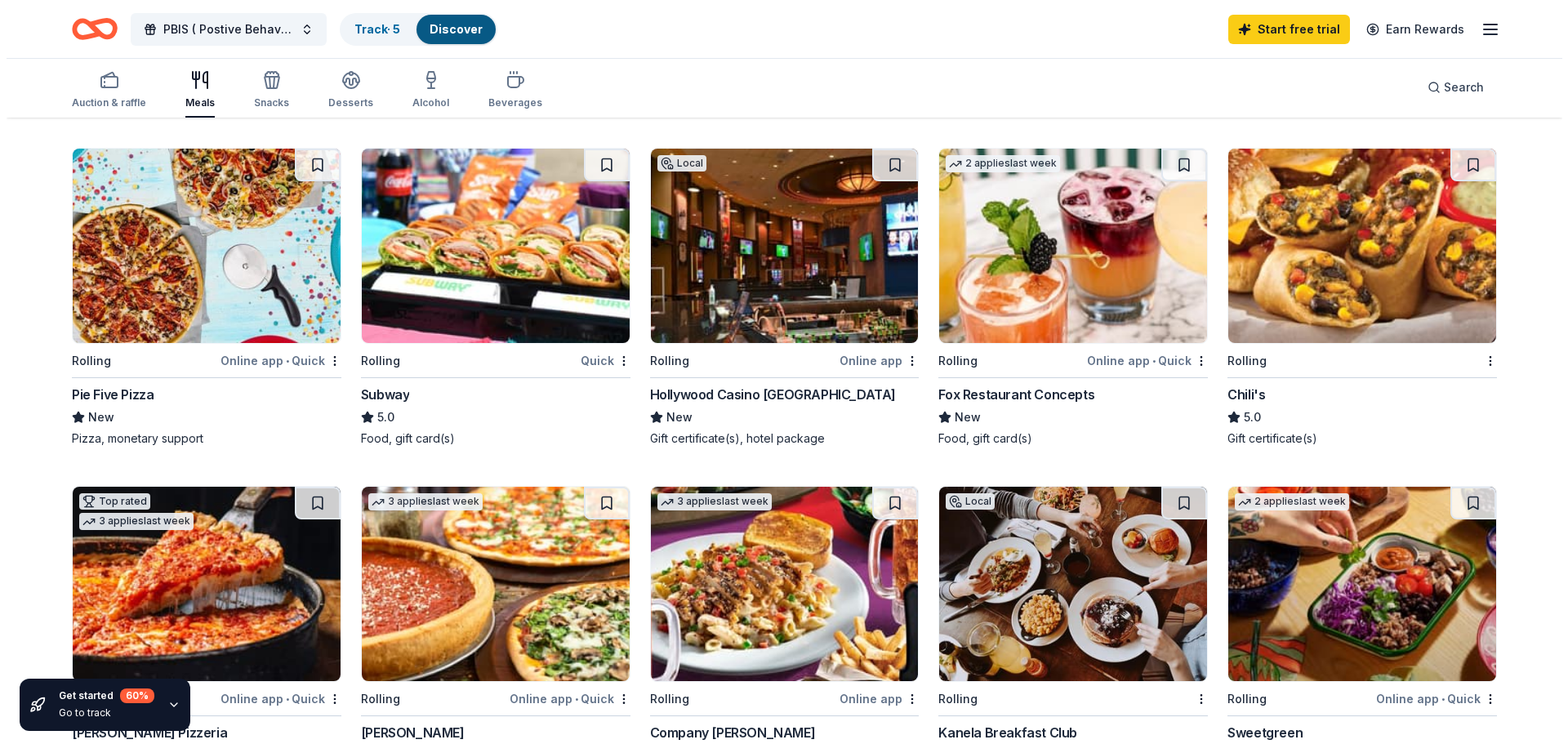
scroll to position [328, 0]
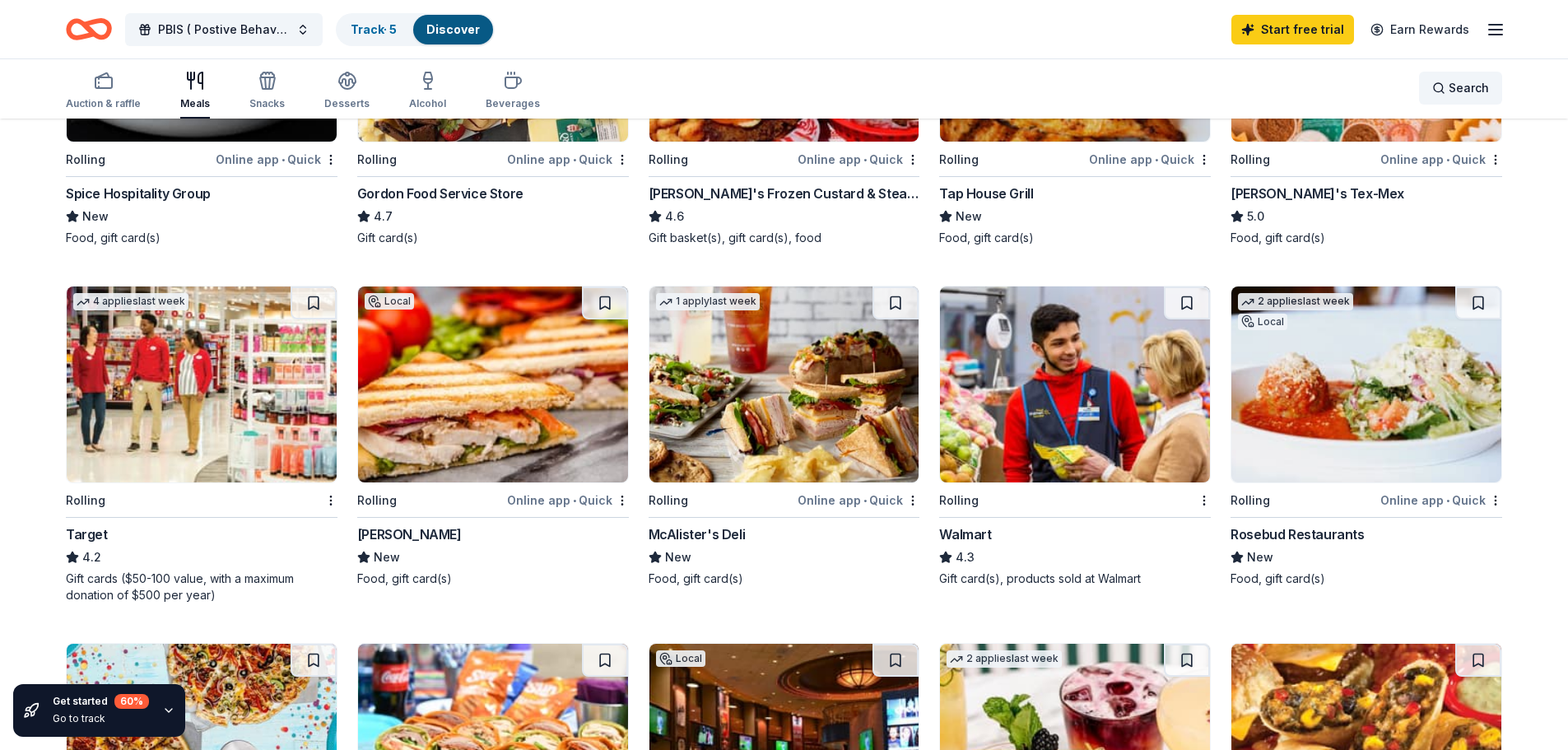
click at [1452, 91] on span "Search" at bounding box center [1469, 88] width 40 height 19
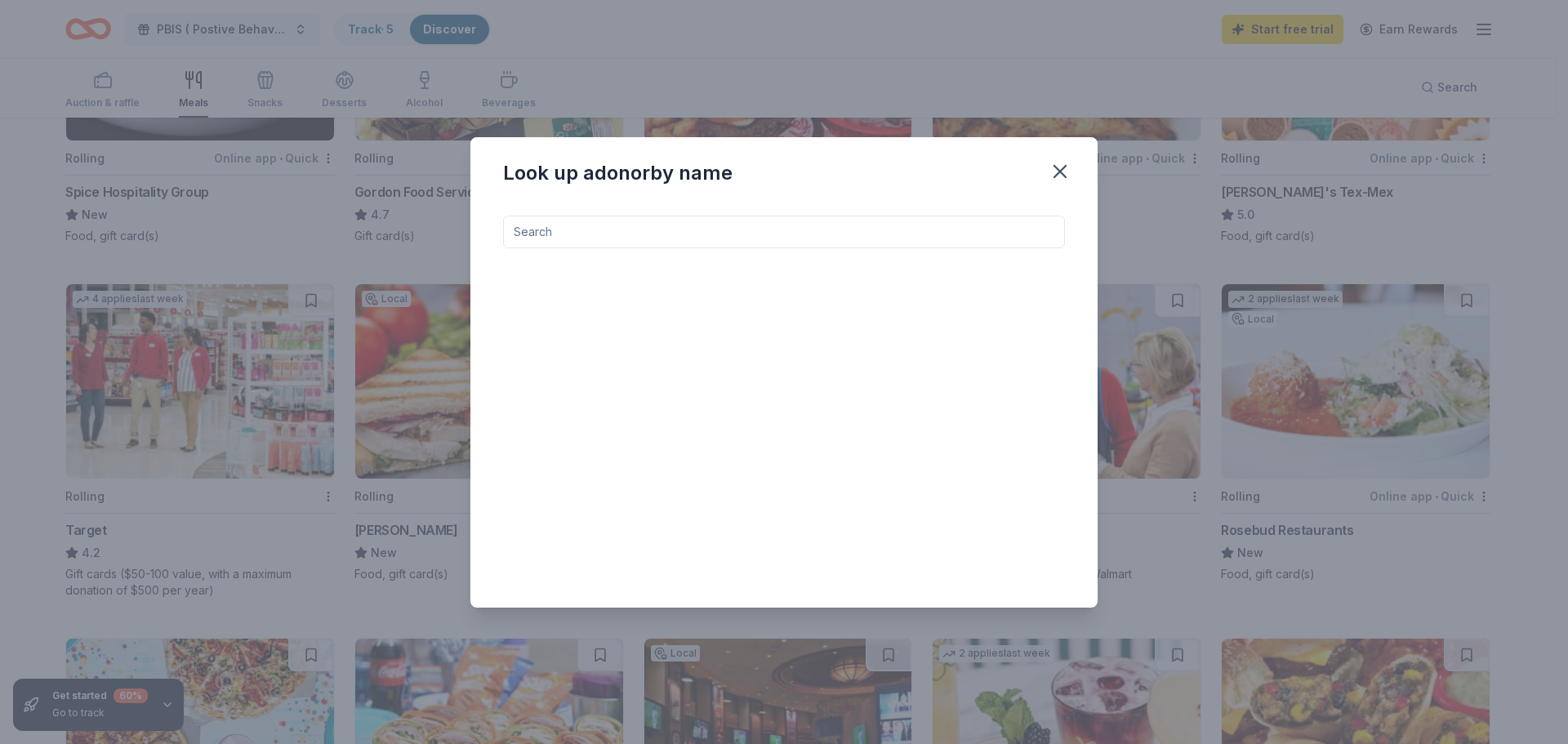
click at [994, 234] on input at bounding box center [784, 231] width 562 height 32
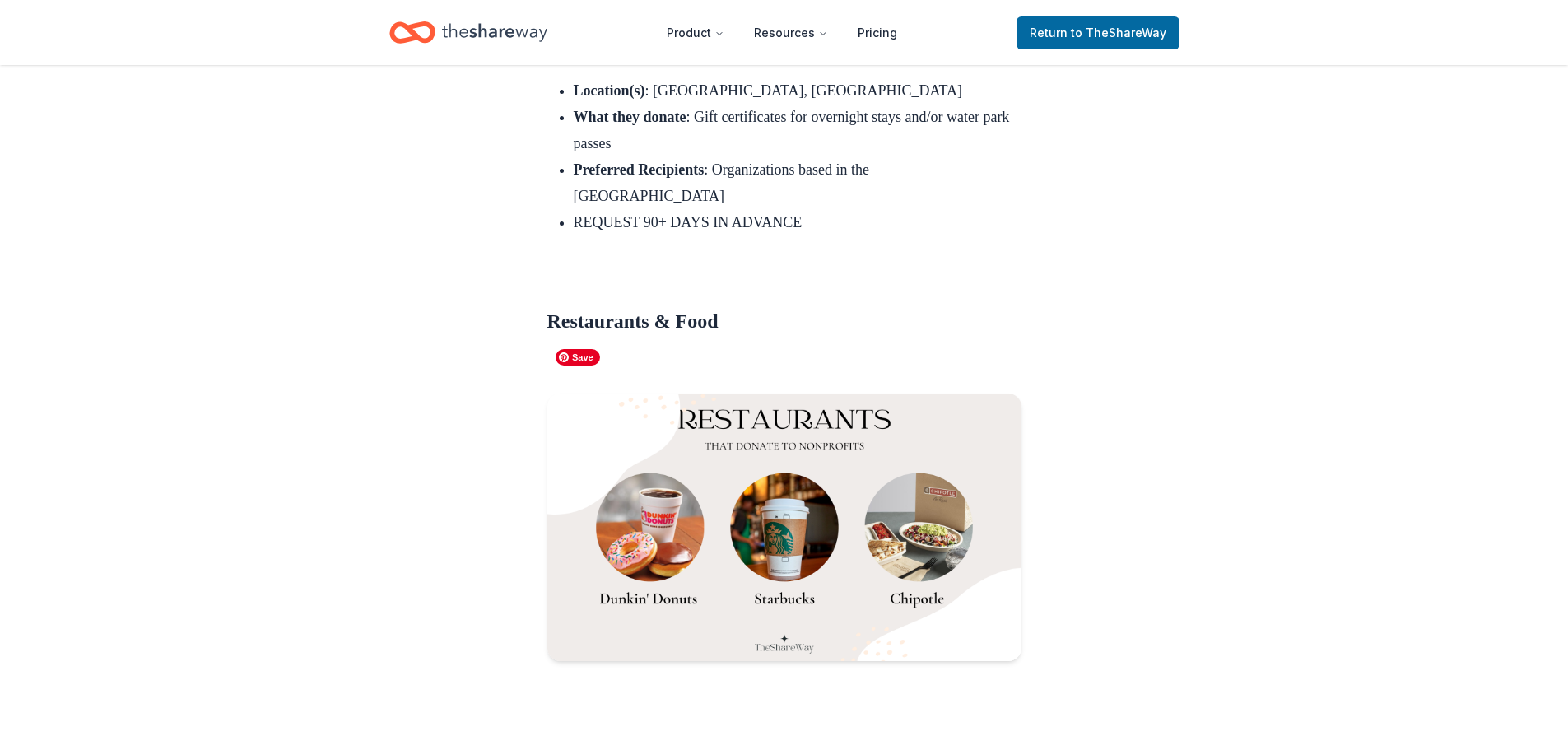
scroll to position [3457, 0]
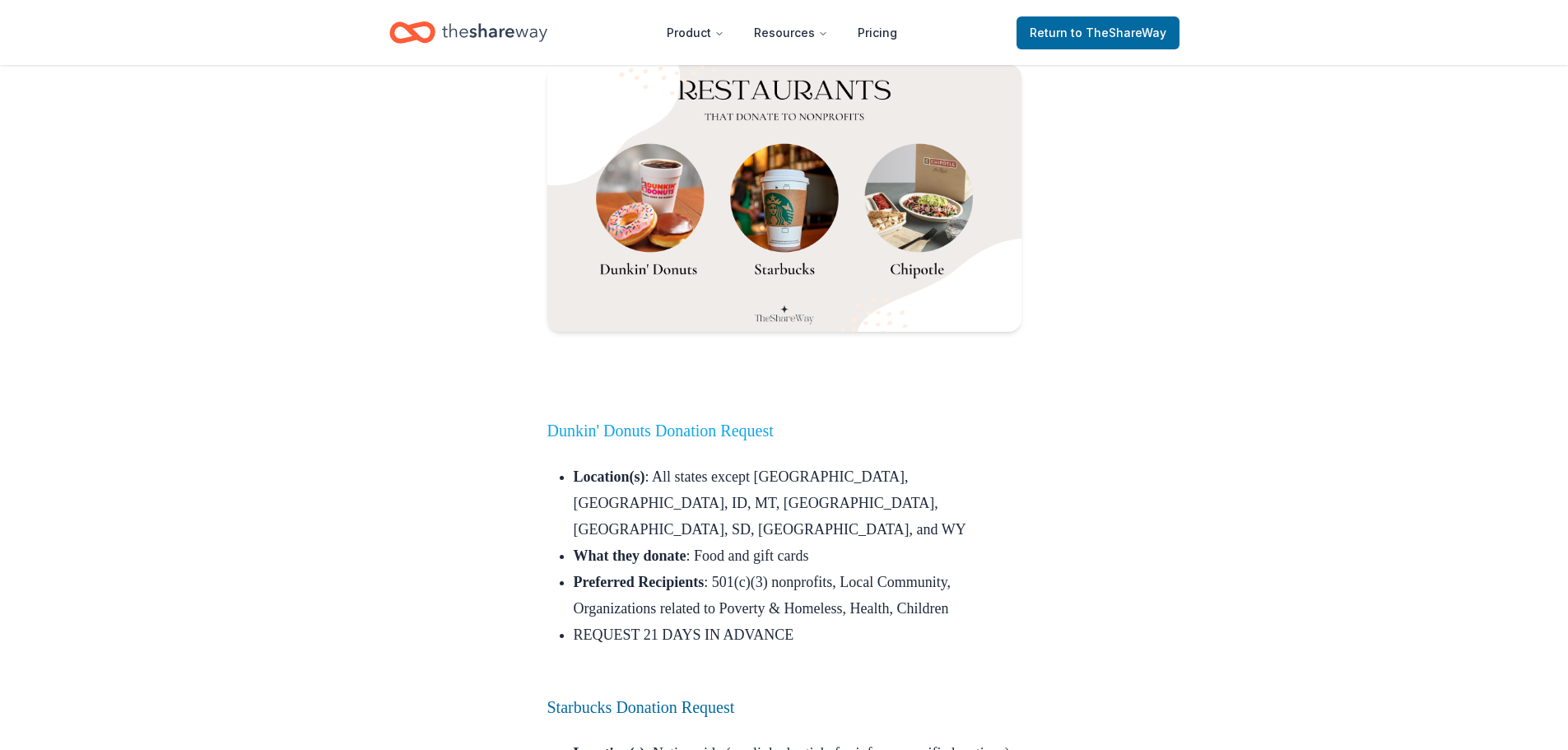
click at [723, 422] on link "Dunkin' Donuts Donation Request" at bounding box center [661, 430] width 227 height 18
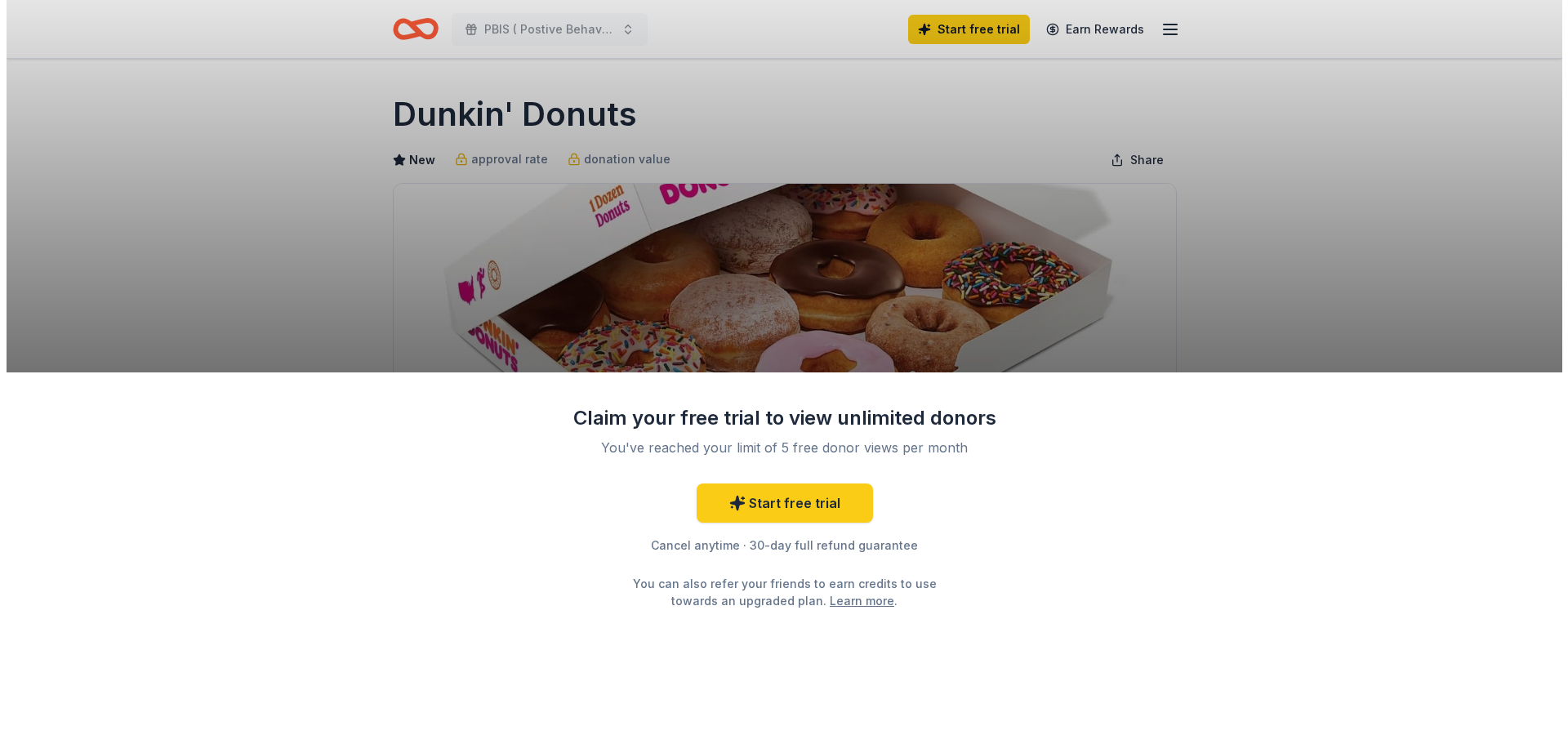
scroll to position [163, 0]
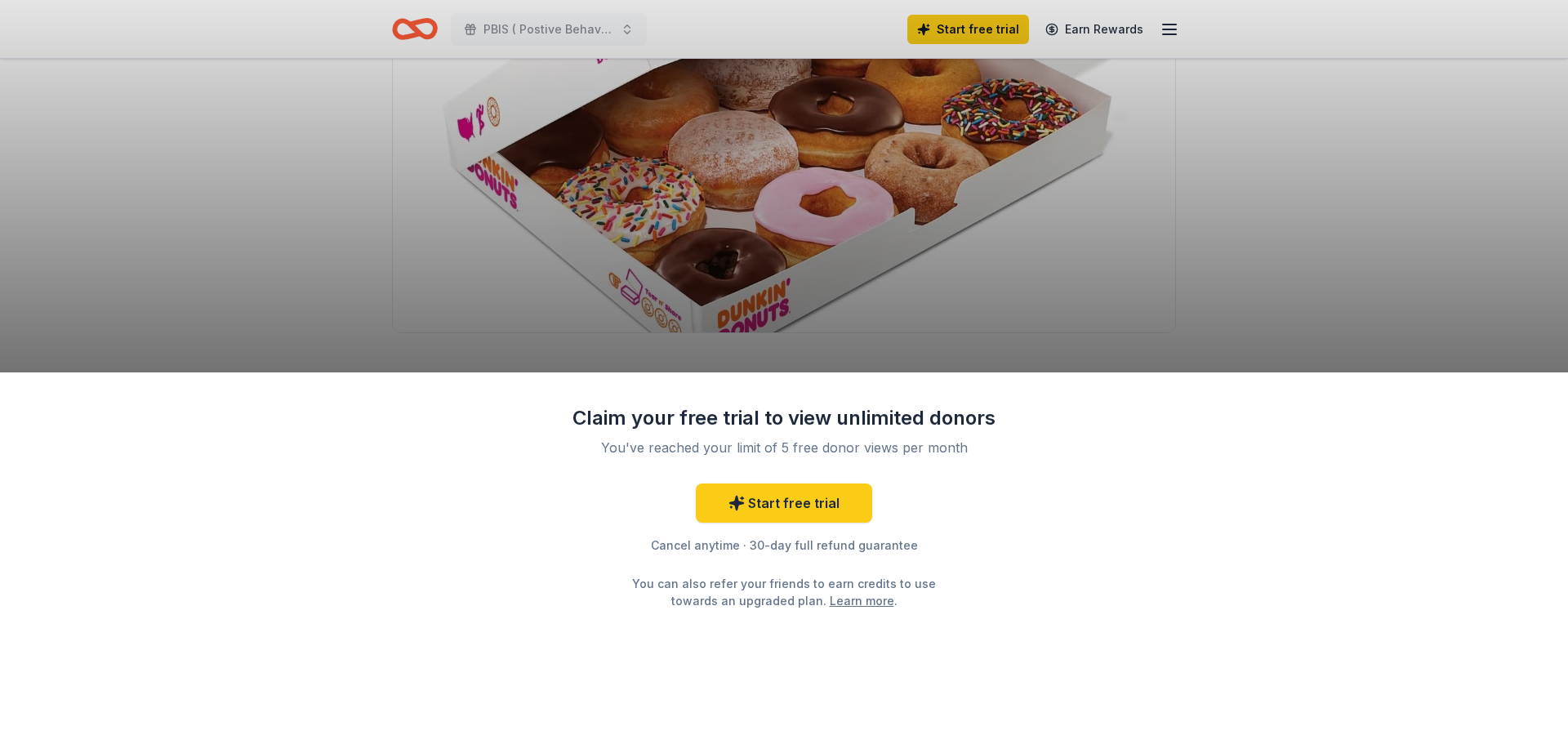
click at [1247, 306] on div "Claim your free trial to view unlimited donors You've reached your limit of 5 f…" at bounding box center [784, 372] width 1568 height 744
